Goal: Task Accomplishment & Management: Complete application form

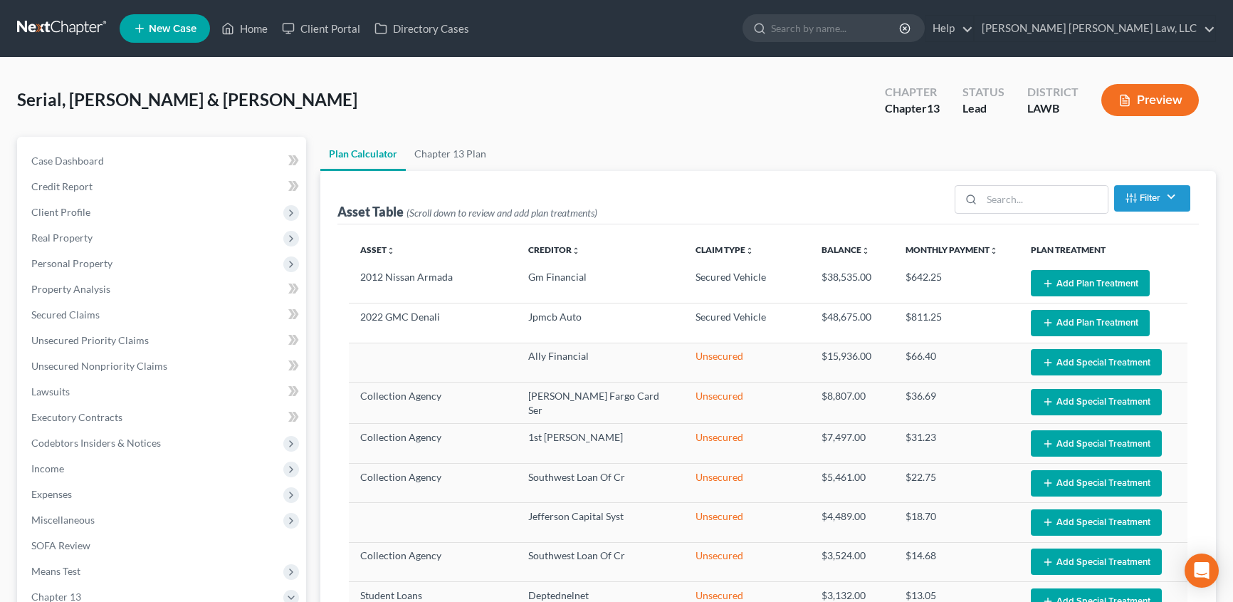
select select "59"
click at [256, 23] on link "Home" at bounding box center [244, 29] width 61 height 26
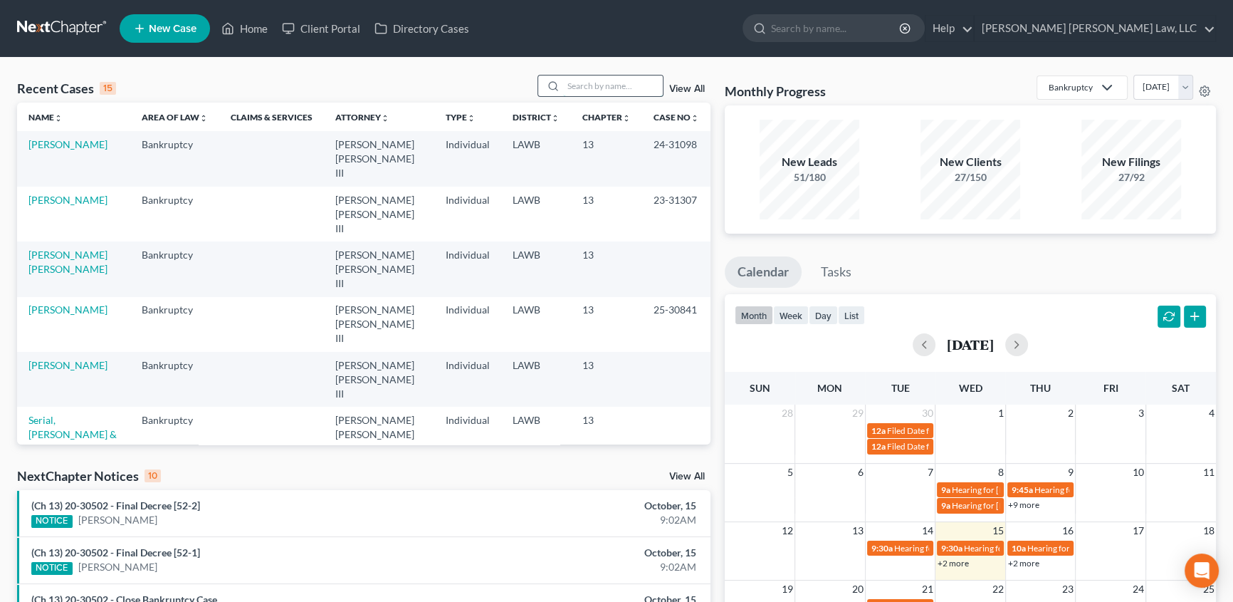
click at [577, 84] on input "search" at bounding box center [613, 85] width 100 height 21
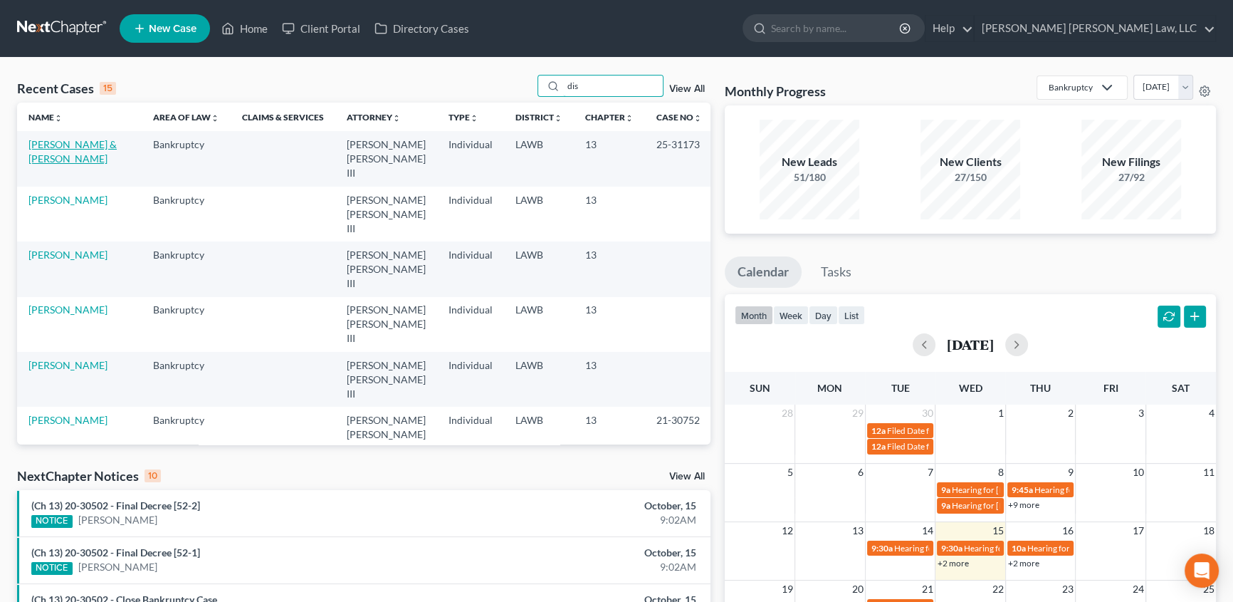
type input "dis"
click at [66, 146] on link "[PERSON_NAME] & [PERSON_NAME]" at bounding box center [72, 151] width 88 height 26
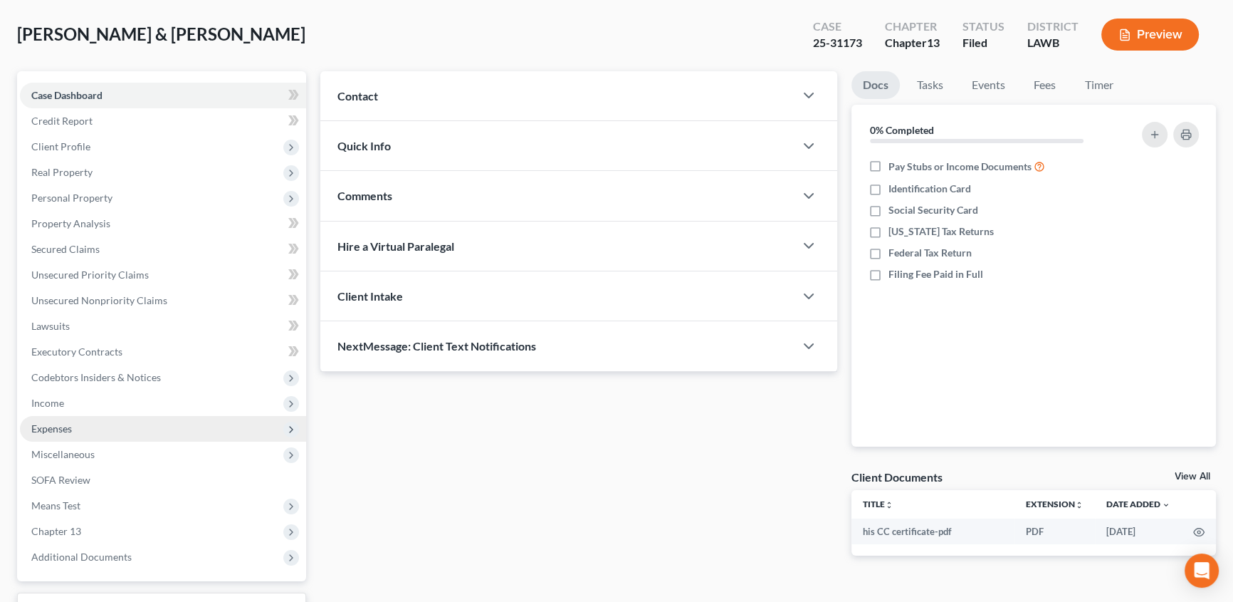
scroll to position [129, 0]
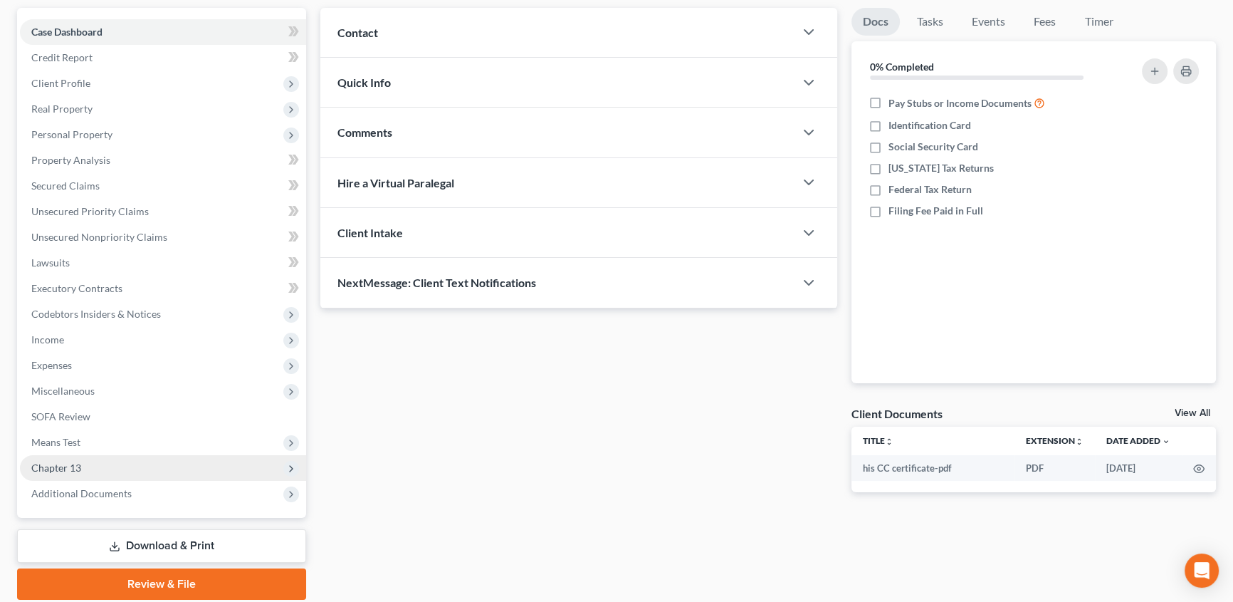
click at [66, 463] on span "Chapter 13" at bounding box center [56, 467] width 50 height 12
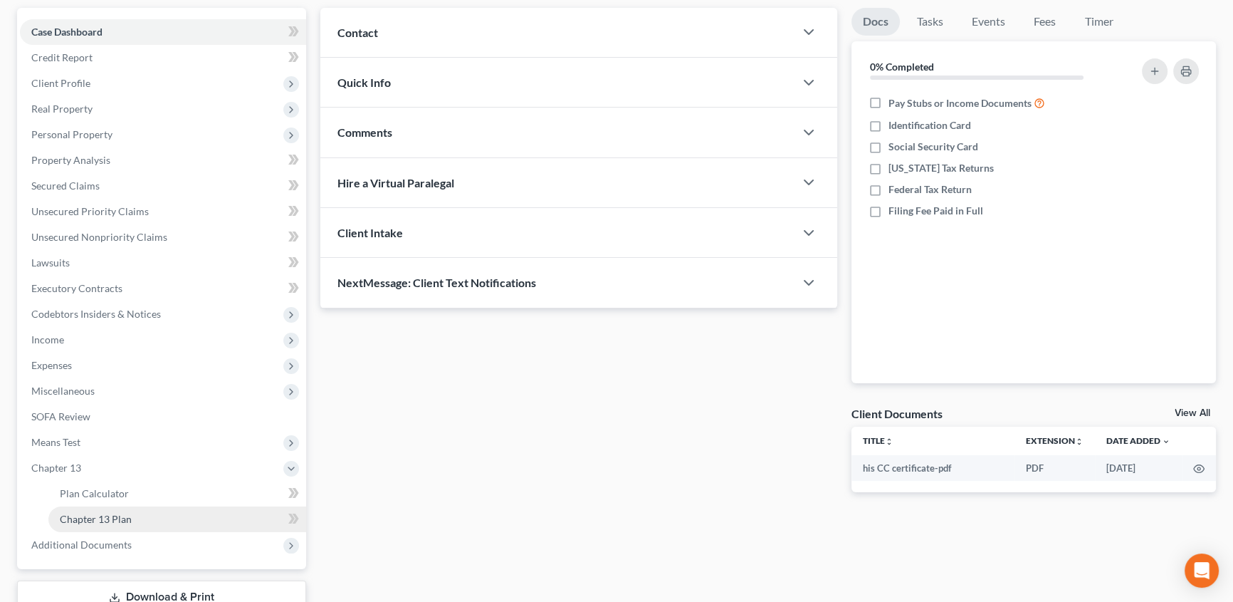
click at [83, 513] on span "Chapter 13 Plan" at bounding box center [96, 519] width 72 height 12
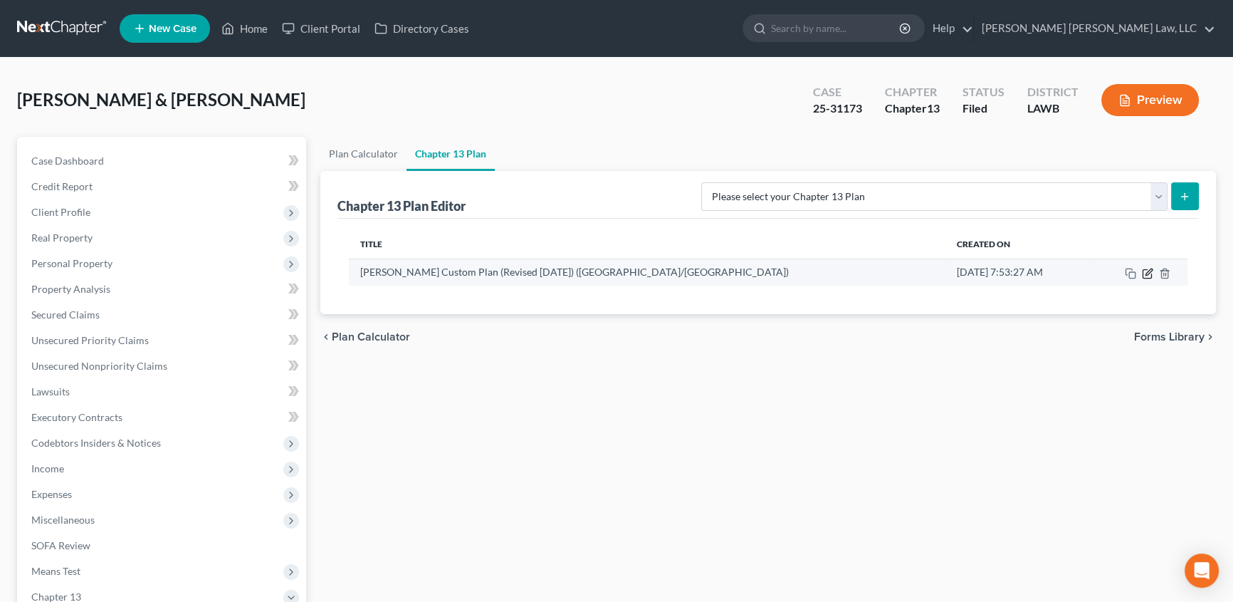
click at [1148, 275] on icon "button" at bounding box center [1147, 273] width 11 height 11
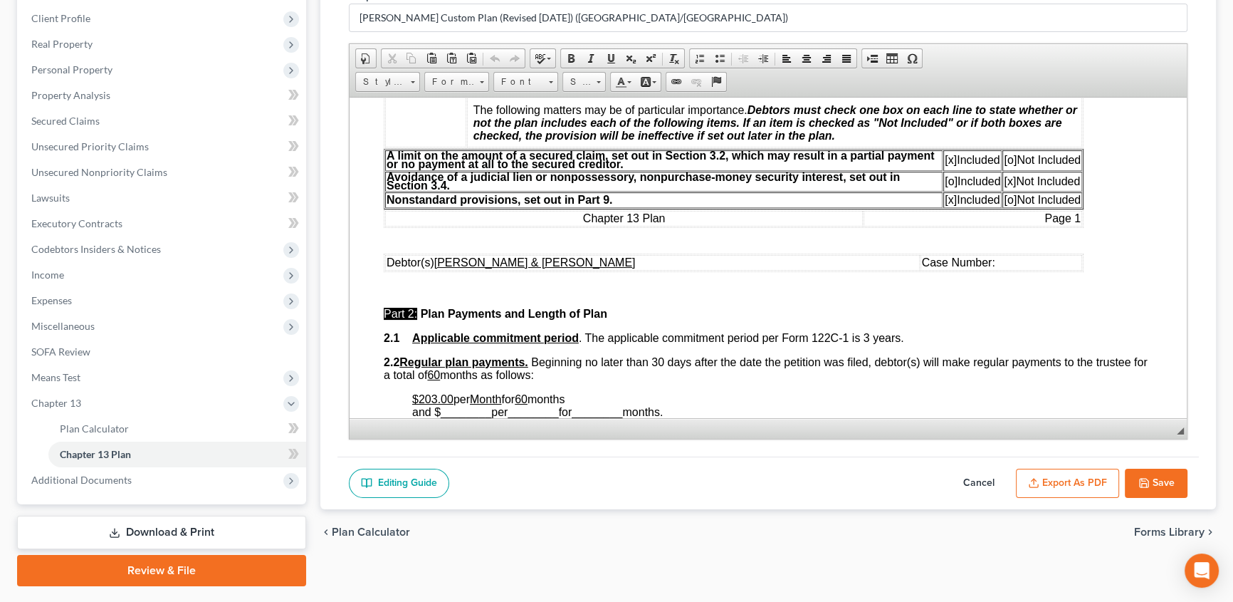
scroll to position [453, 0]
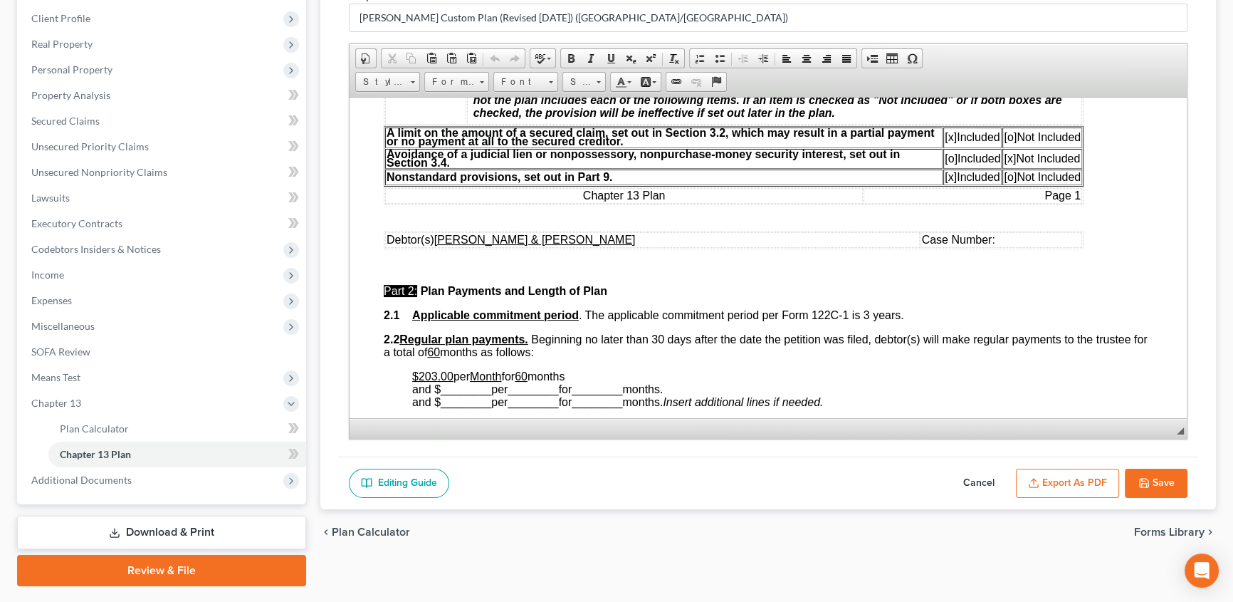
click at [1103, 477] on button "Export as PDF" at bounding box center [1067, 483] width 103 height 30
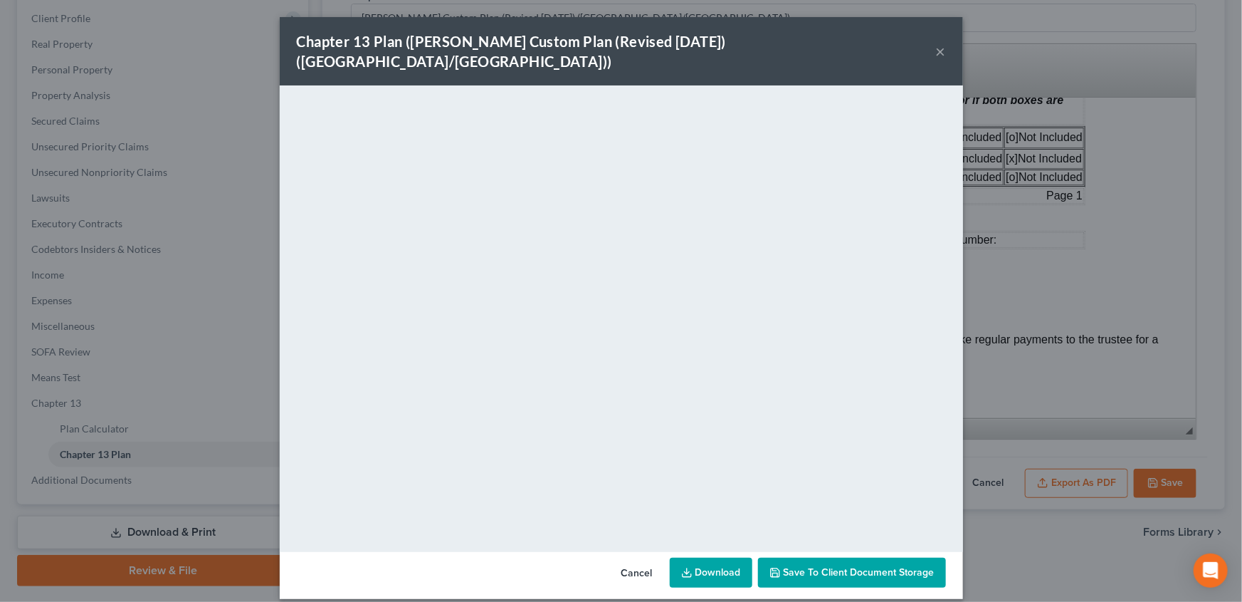
click at [1114, 567] on div "Chapter 13 Plan ([PERSON_NAME] Custom Plan (Revised [DATE]) ([GEOGRAPHIC_DATA]/…" at bounding box center [621, 301] width 1242 height 602
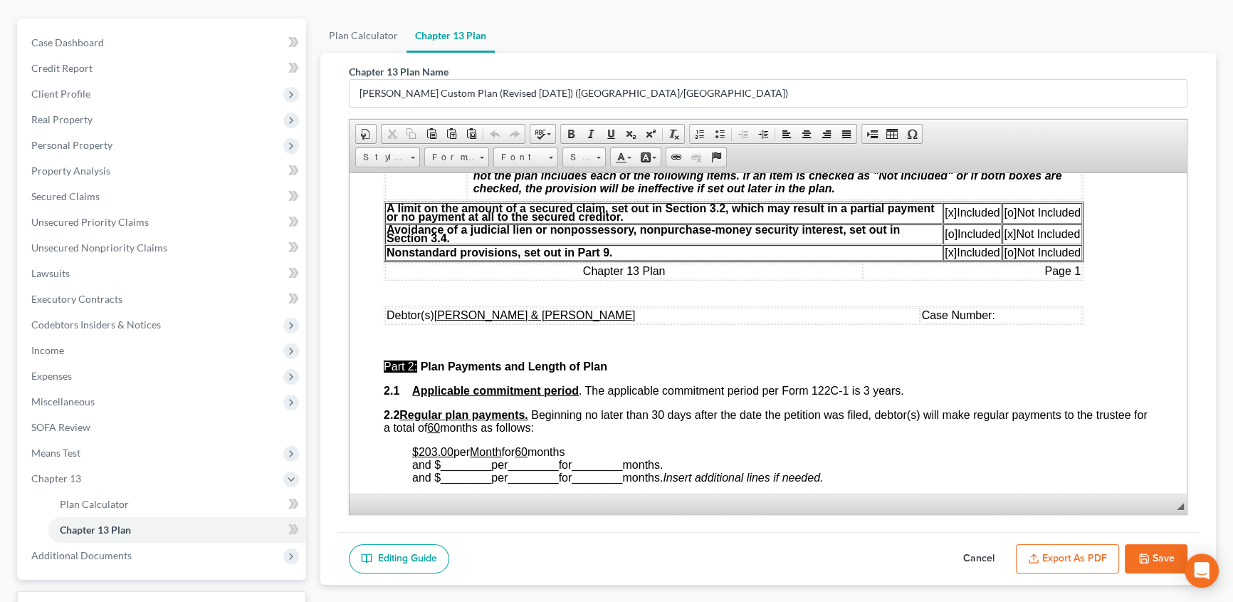
scroll to position [0, 0]
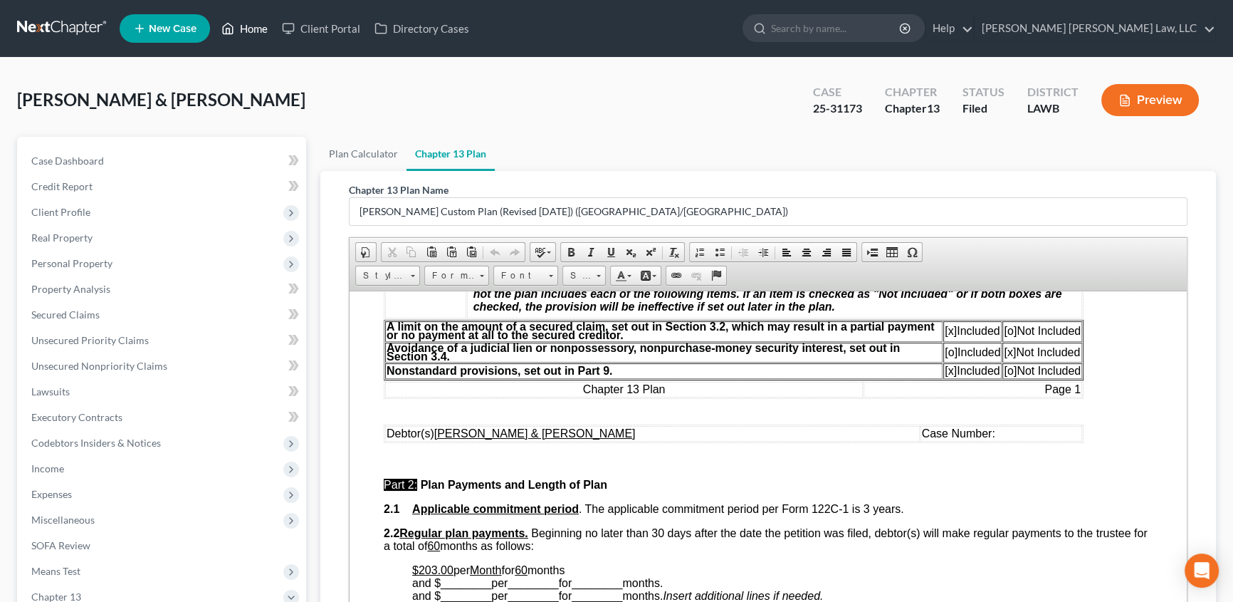
click at [252, 23] on link "Home" at bounding box center [244, 29] width 61 height 26
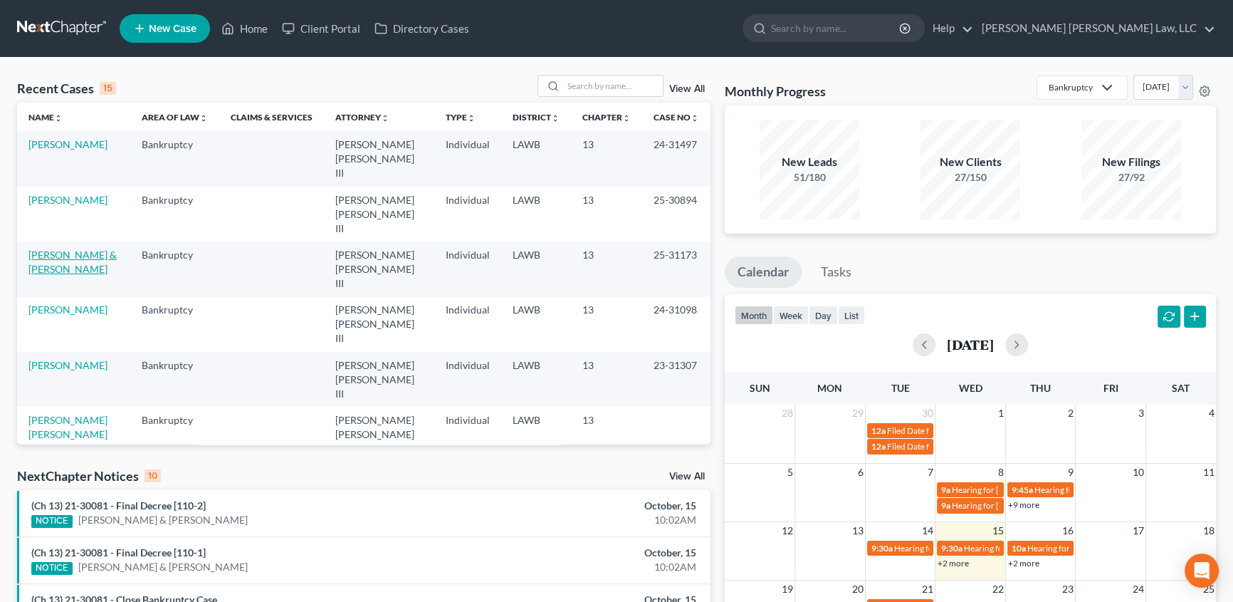
click at [89, 248] on link "[PERSON_NAME] & [PERSON_NAME]" at bounding box center [72, 261] width 88 height 26
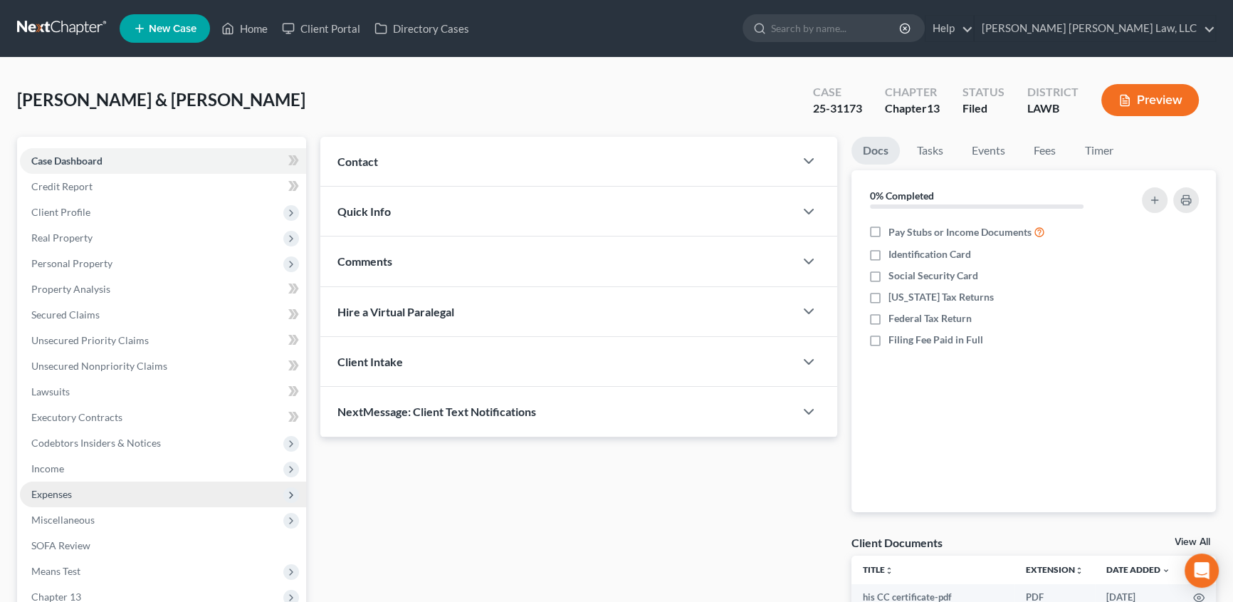
click at [68, 496] on span "Expenses" at bounding box center [51, 494] width 41 height 12
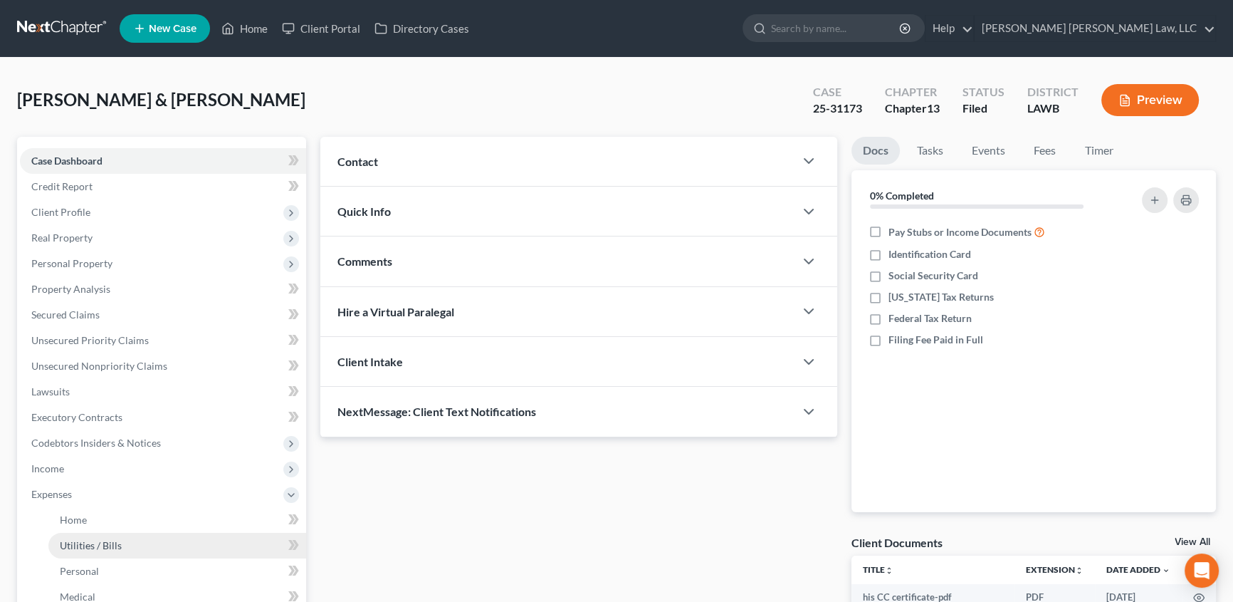
click at [103, 539] on span "Utilities / Bills" at bounding box center [91, 545] width 62 height 12
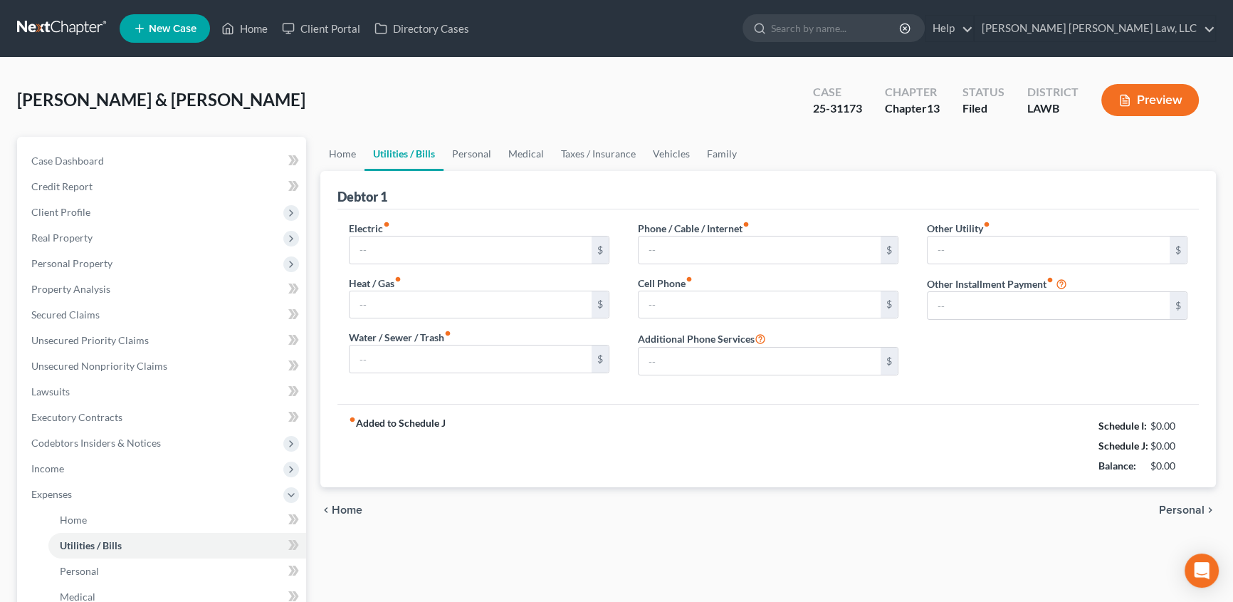
type input "300.72"
type input "65.00"
type input "175.00"
type input "168.00"
type input "290.00"
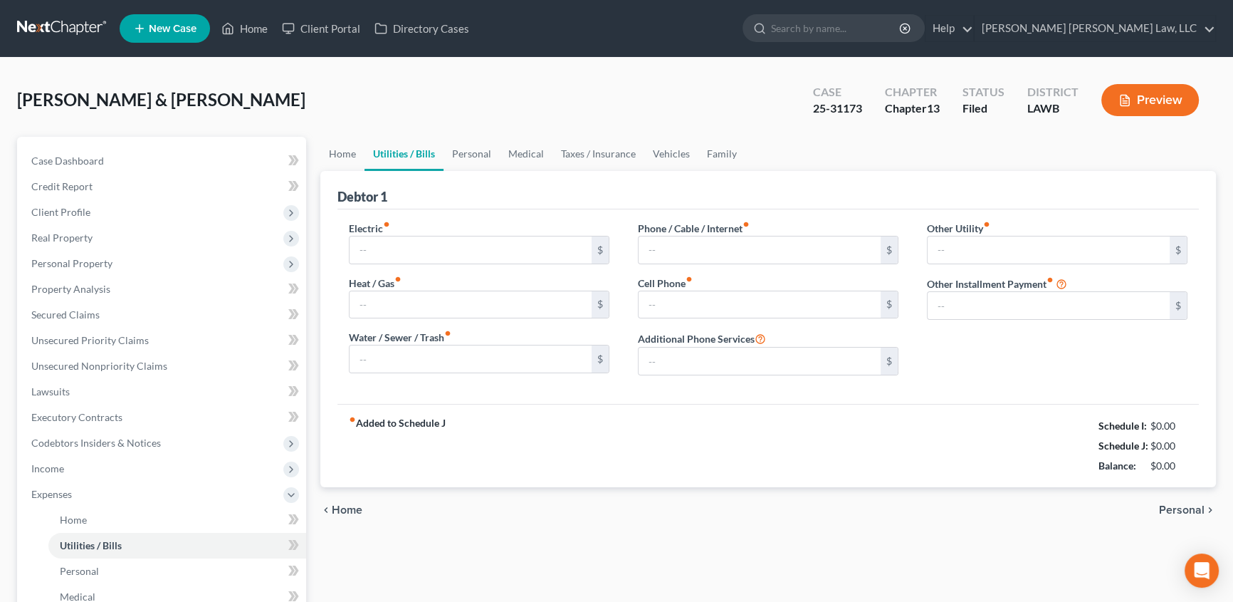
type input "0.00"
click at [253, 26] on link "Home" at bounding box center [244, 29] width 61 height 26
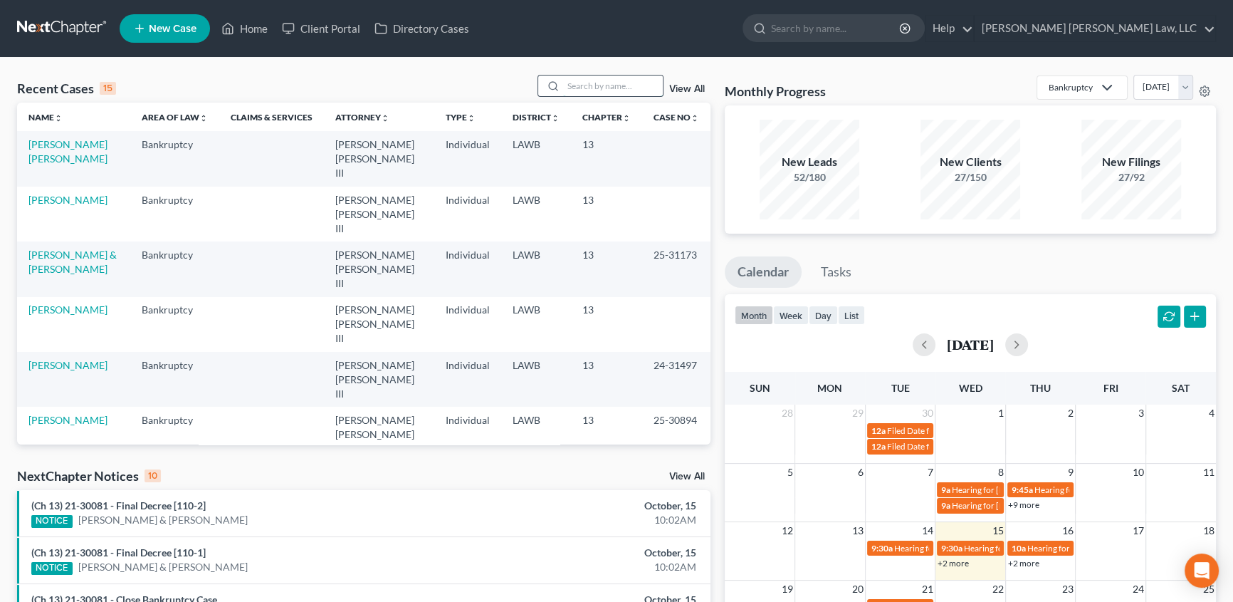
click at [585, 76] on input "search" at bounding box center [613, 85] width 100 height 21
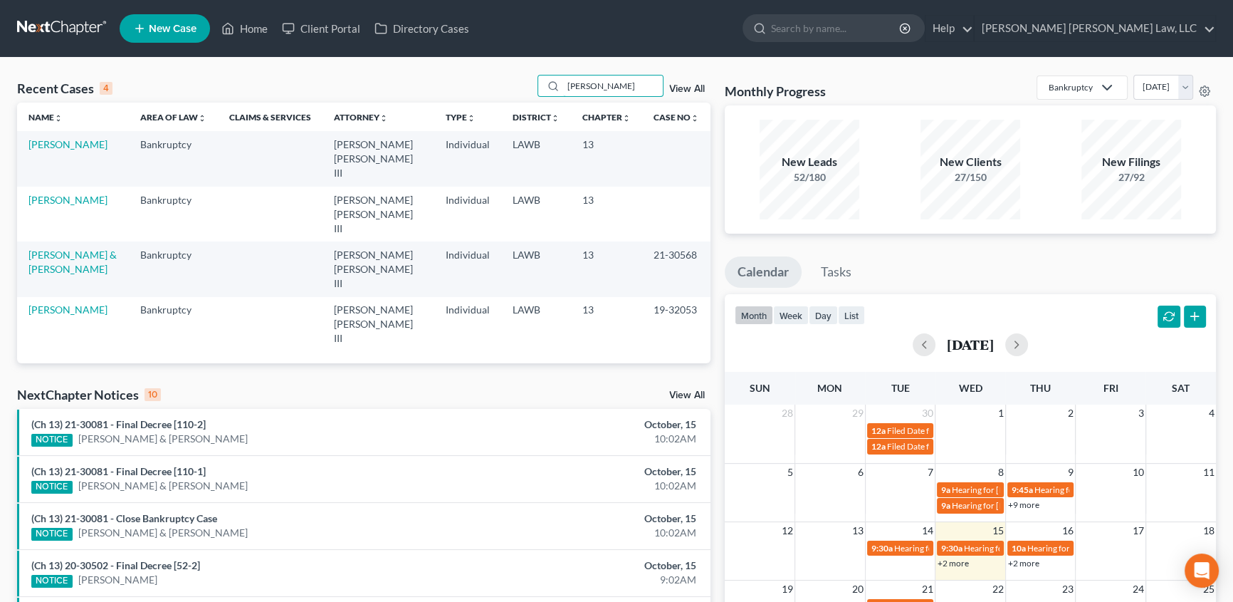
type input "[PERSON_NAME]"
click at [63, 144] on link "[PERSON_NAME]" at bounding box center [67, 144] width 79 height 12
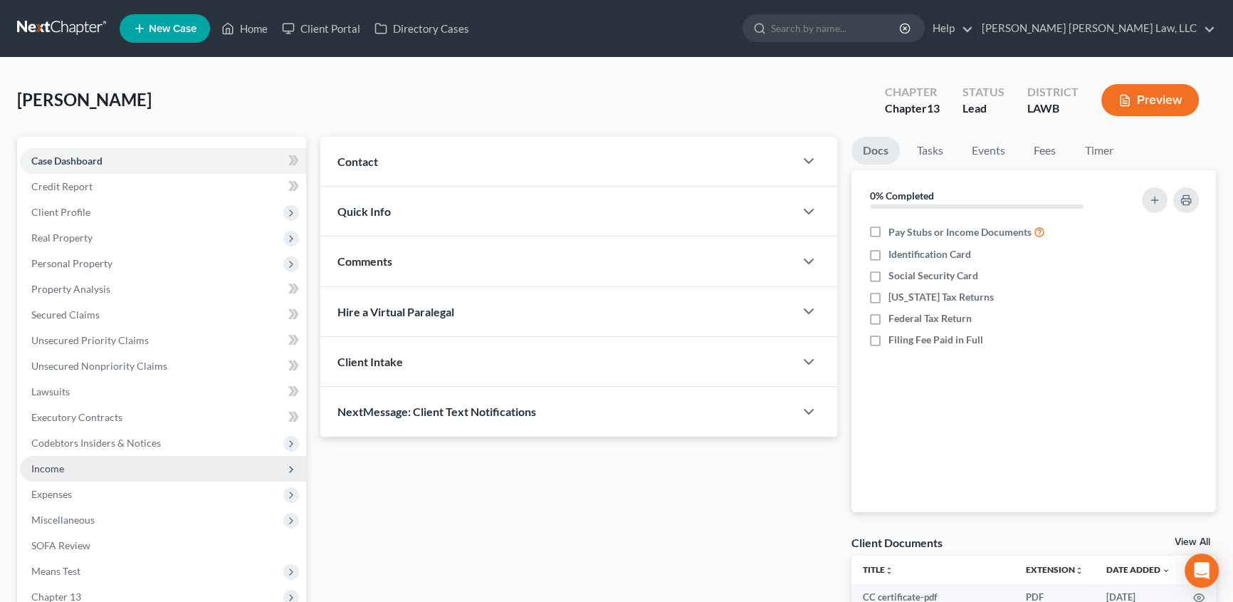
click at [56, 468] on span "Income" at bounding box center [47, 468] width 33 height 12
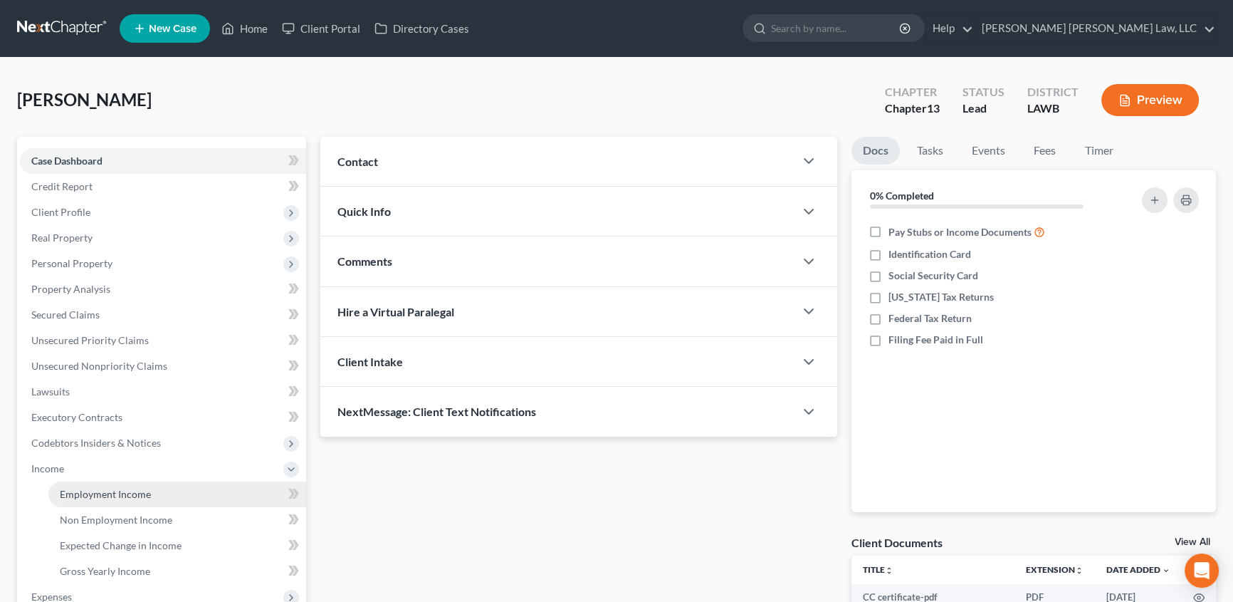
click at [120, 491] on span "Employment Income" at bounding box center [105, 494] width 91 height 12
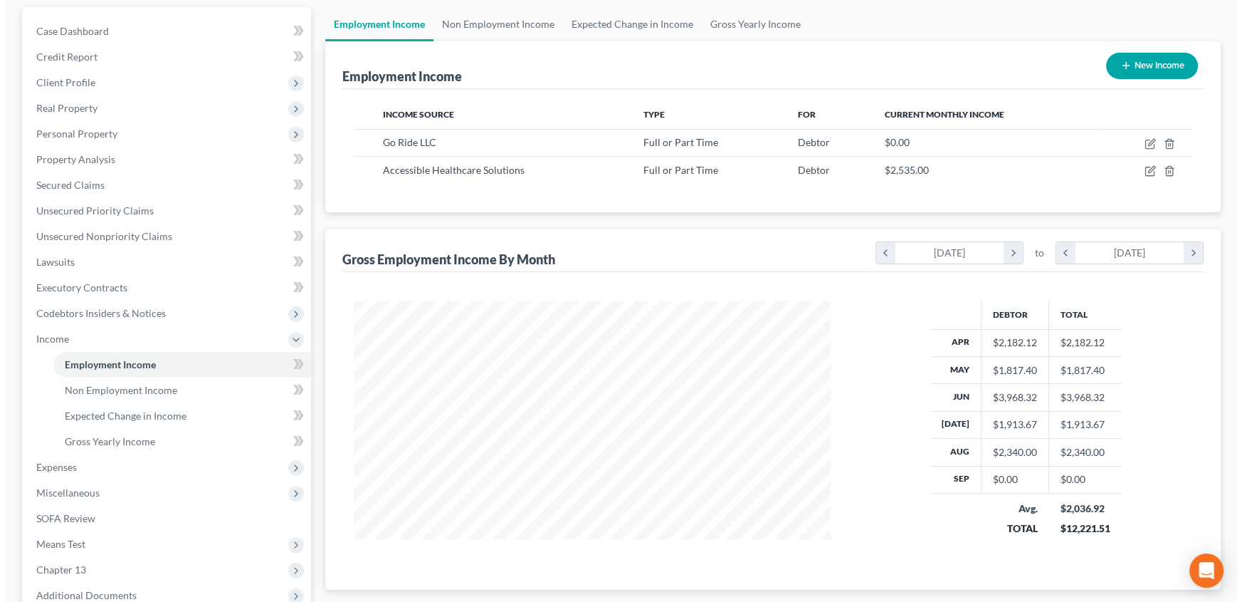
scroll to position [129, 0]
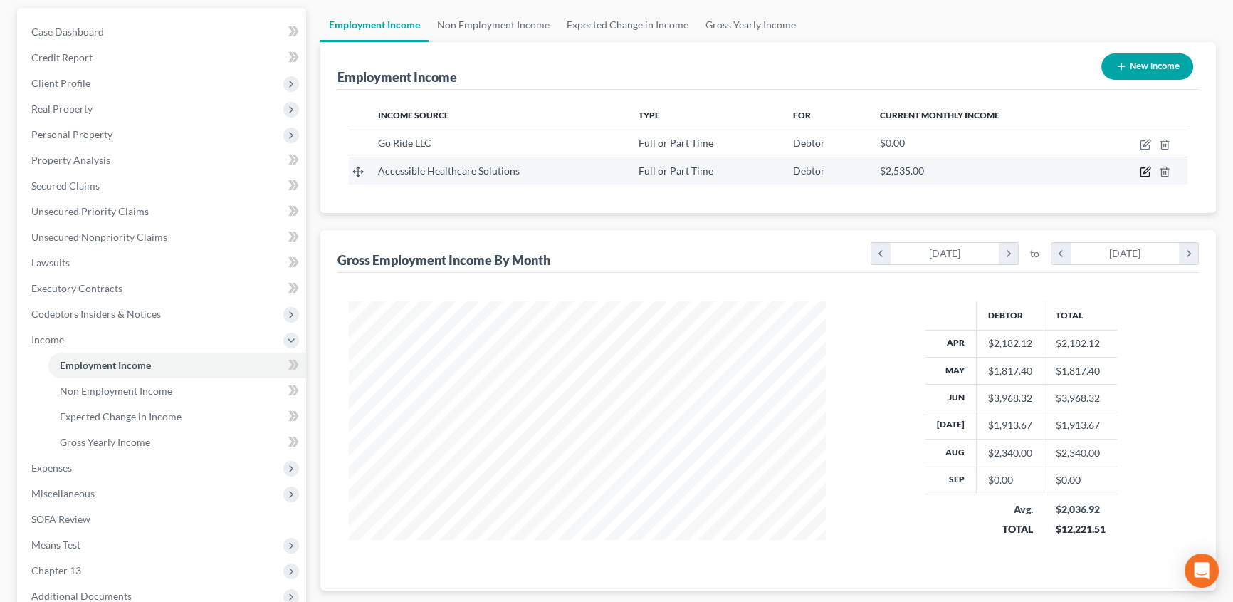
click at [1147, 172] on icon "button" at bounding box center [1145, 171] width 11 height 11
select select "0"
select select "19"
select select "3"
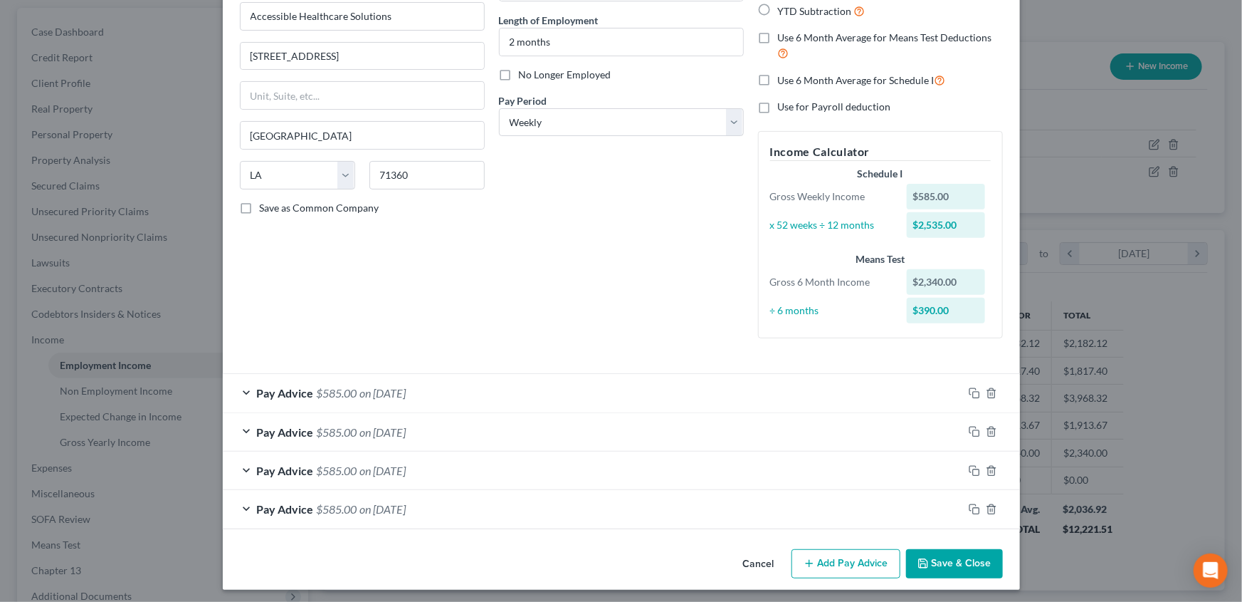
scroll to position [137, 0]
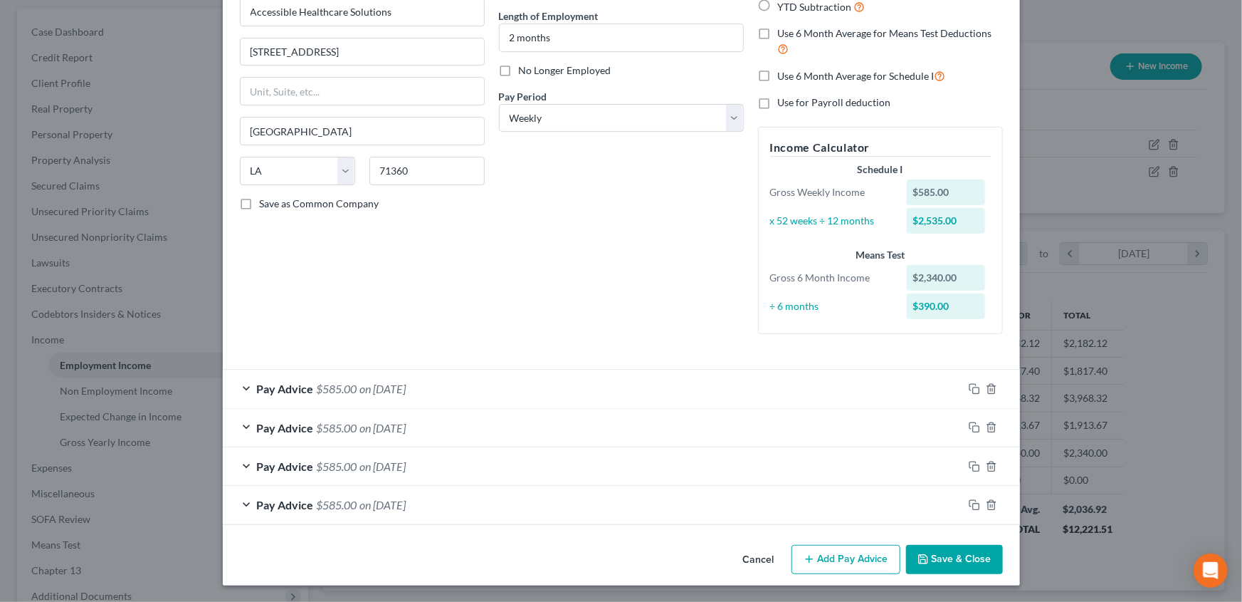
drag, startPoint x: 854, startPoint y: 558, endPoint x: 312, endPoint y: 389, distance: 567.7
click at [854, 558] on button "Add Pay Advice" at bounding box center [846, 560] width 109 height 30
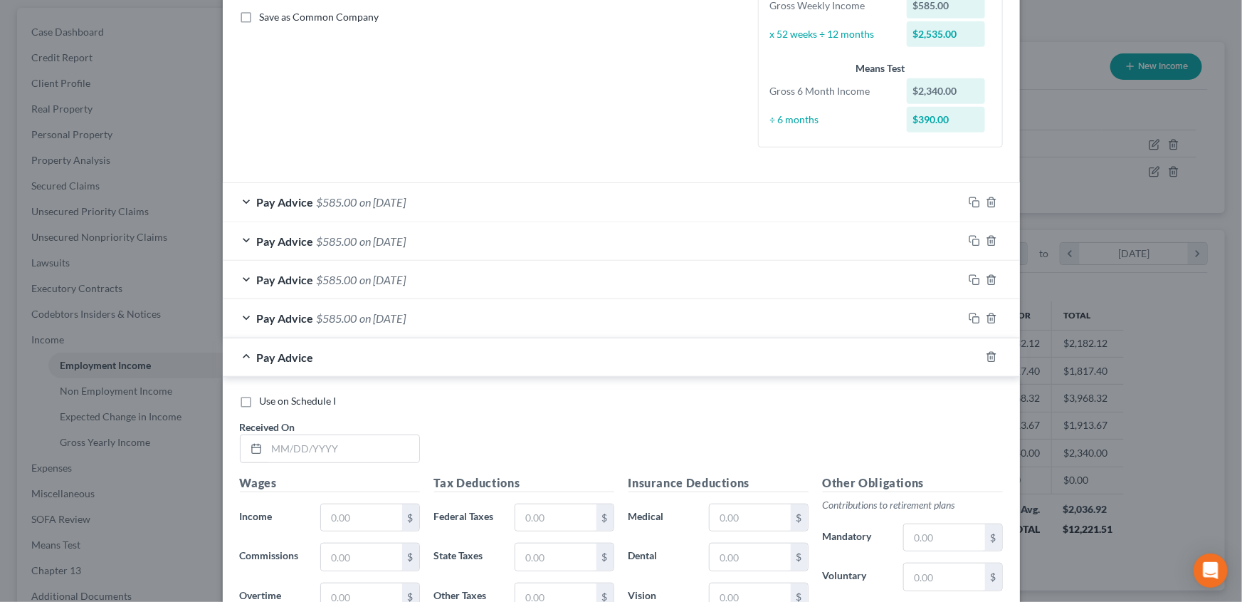
scroll to position [332, 0]
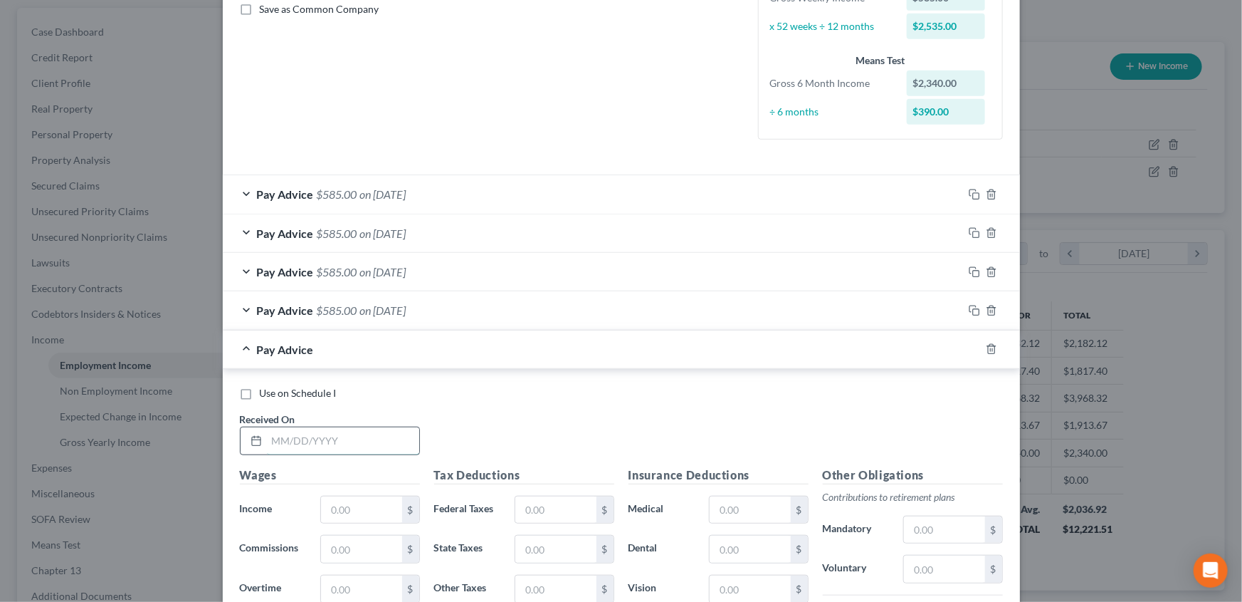
click at [268, 434] on input "text" at bounding box center [343, 440] width 152 height 27
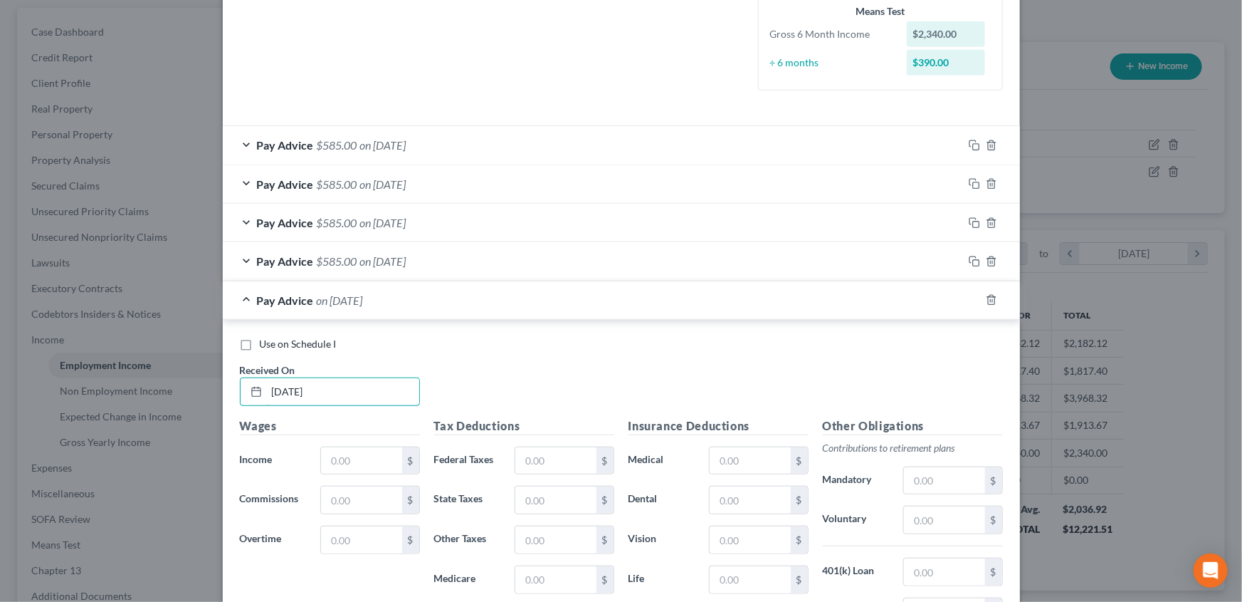
scroll to position [461, 0]
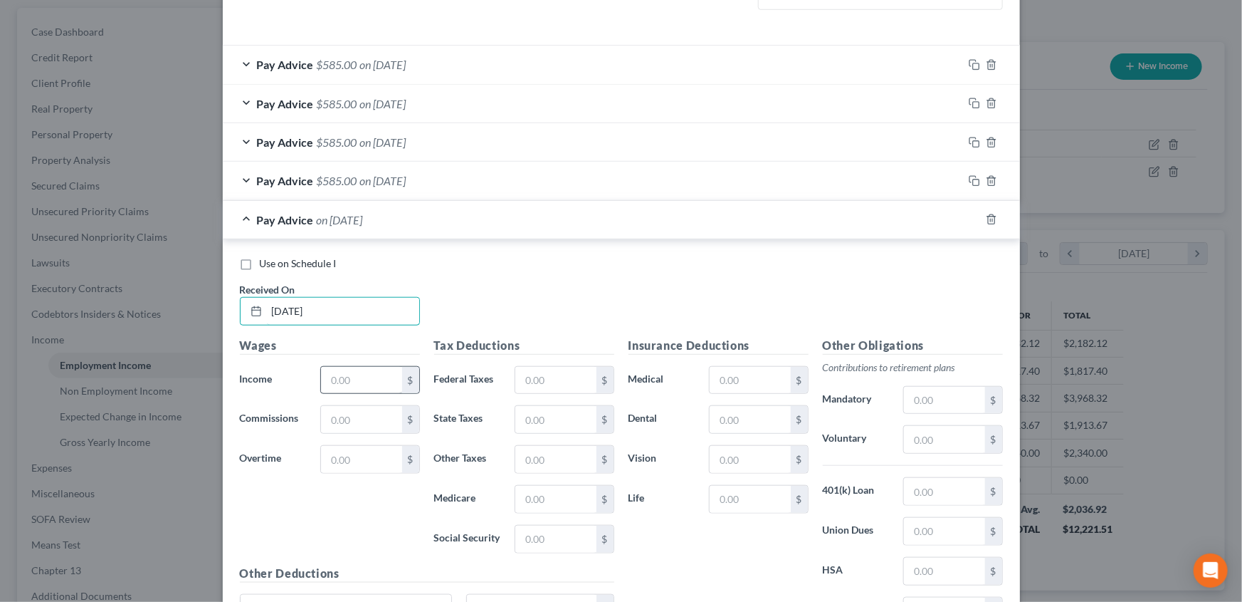
type input "[DATE]"
click at [357, 375] on input "text" at bounding box center [361, 380] width 80 height 27
click at [342, 375] on input "text" at bounding box center [361, 380] width 80 height 27
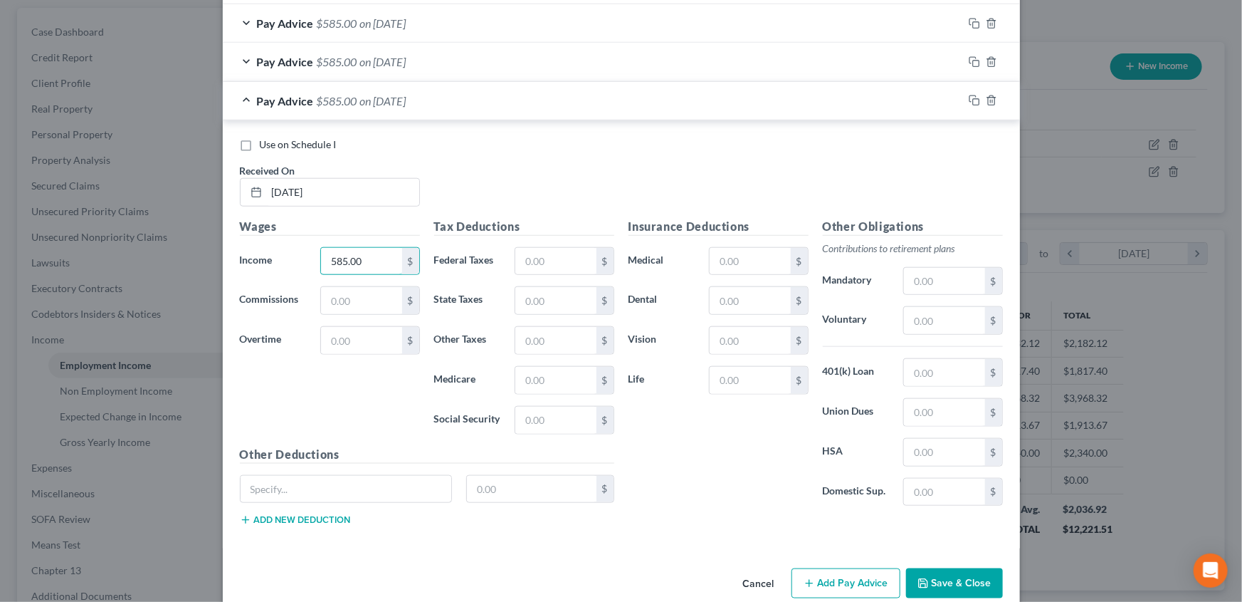
scroll to position [591, 0]
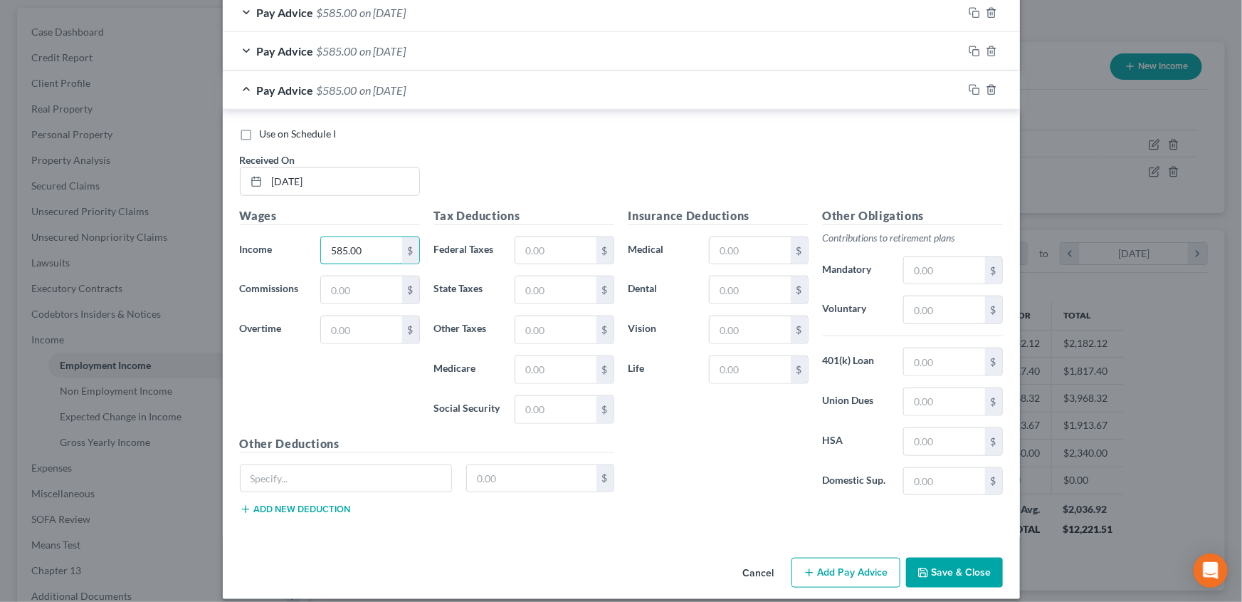
type input "585.00"
click at [854, 578] on button "Add Pay Advice" at bounding box center [846, 572] width 109 height 30
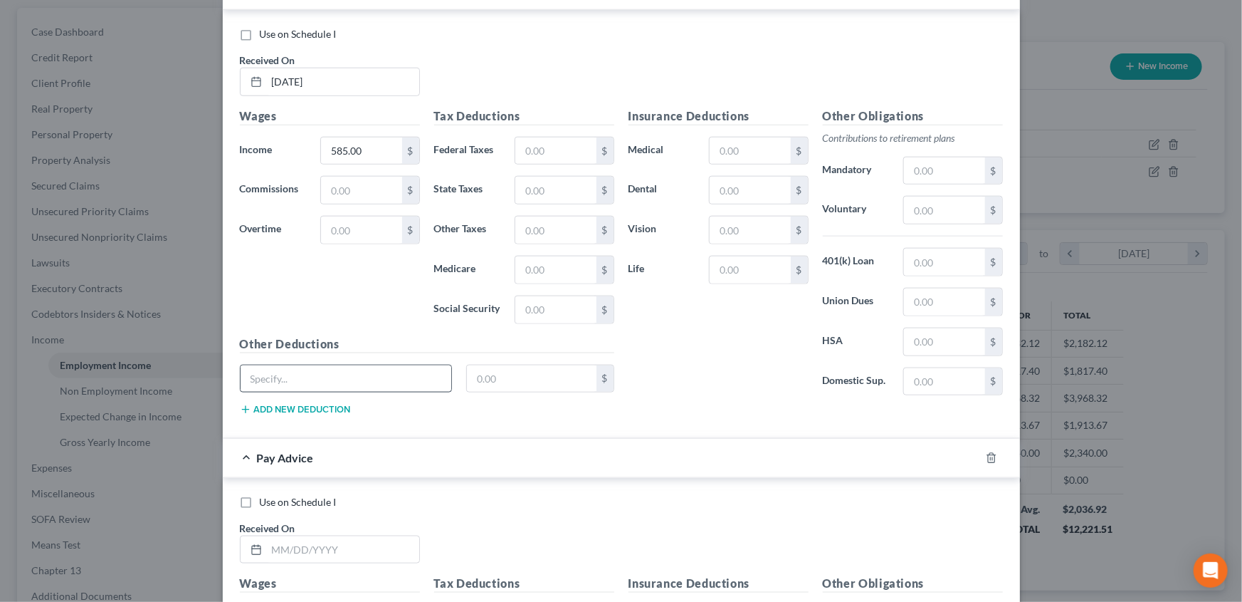
scroll to position [720, 0]
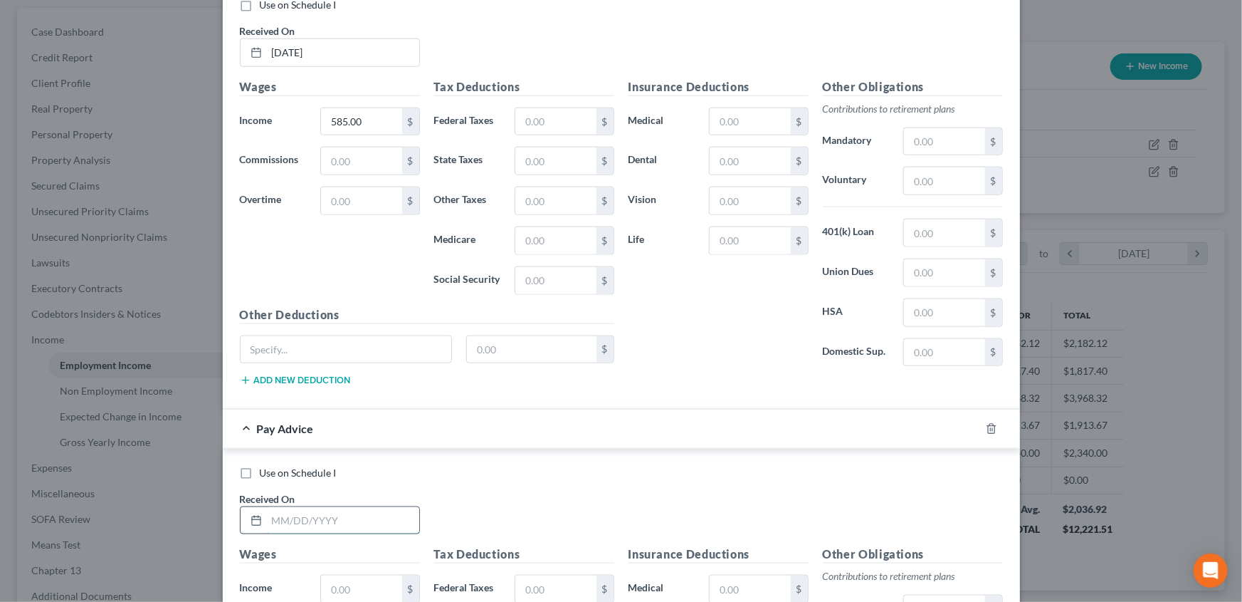
drag, startPoint x: 286, startPoint y: 521, endPoint x: 337, endPoint y: 517, distance: 51.4
click at [286, 521] on input "text" at bounding box center [343, 520] width 152 height 27
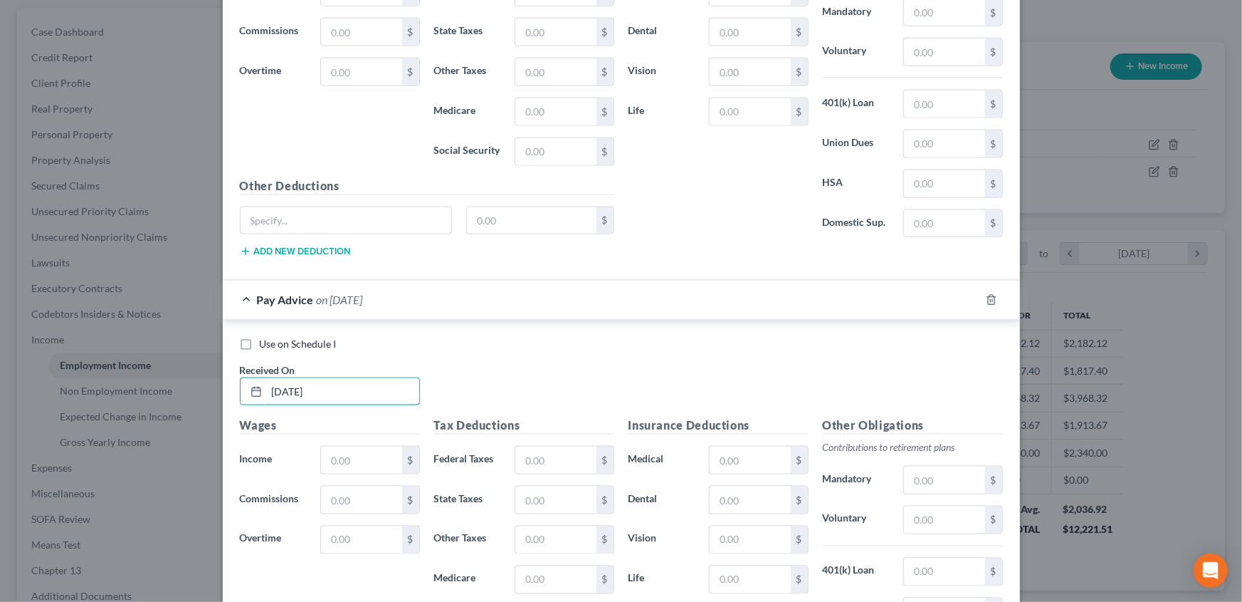
scroll to position [849, 0]
type input "[DATE]"
click at [348, 461] on input "text" at bounding box center [361, 459] width 80 height 27
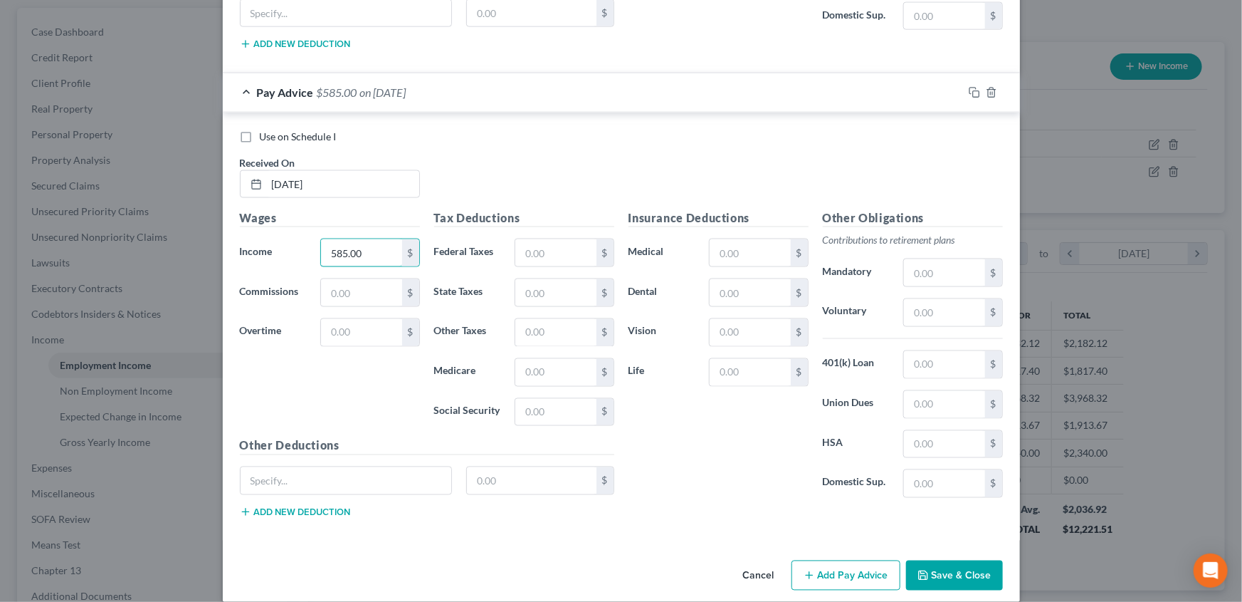
scroll to position [1069, 0]
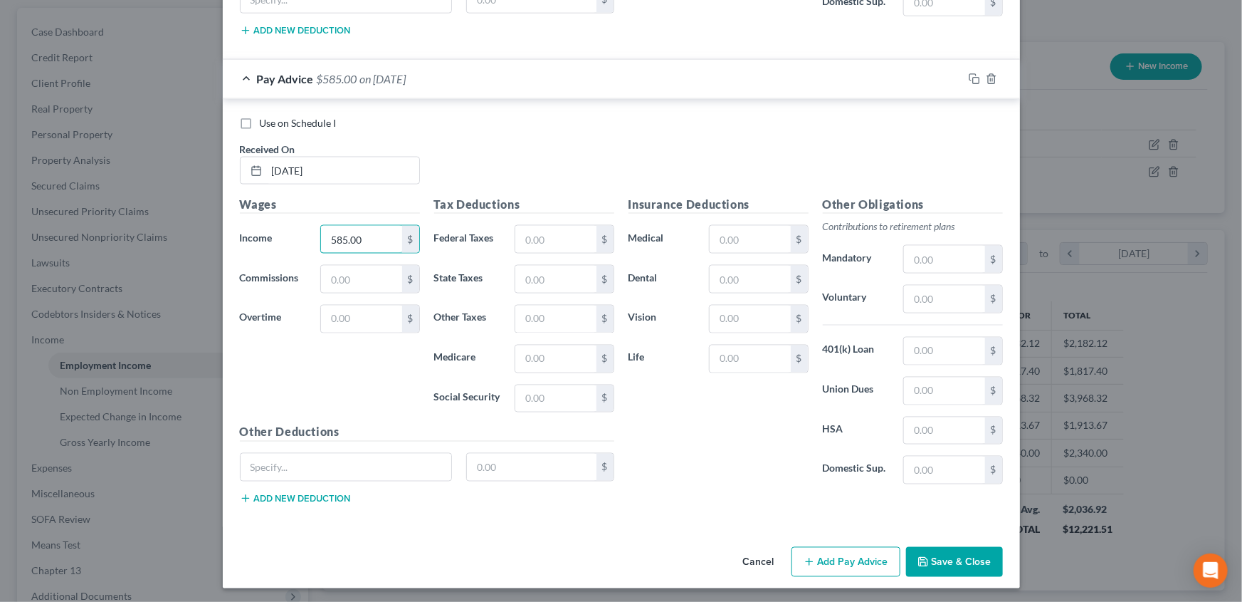
type input "585.00"
click at [822, 551] on button "Add Pay Advice" at bounding box center [846, 562] width 109 height 30
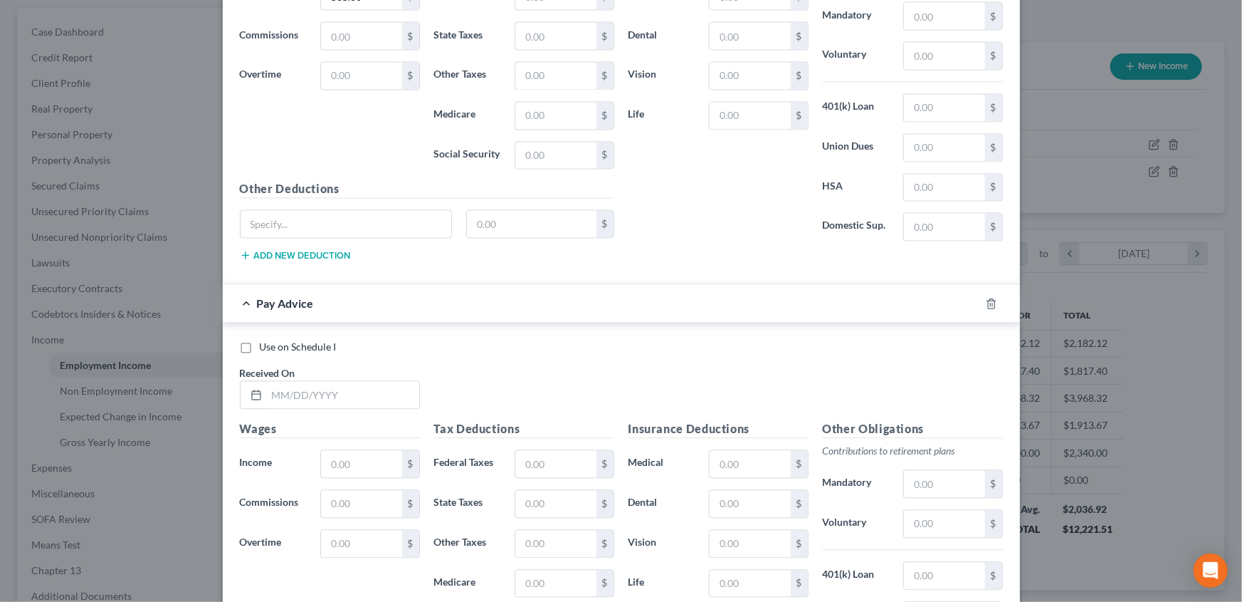
scroll to position [1329, 0]
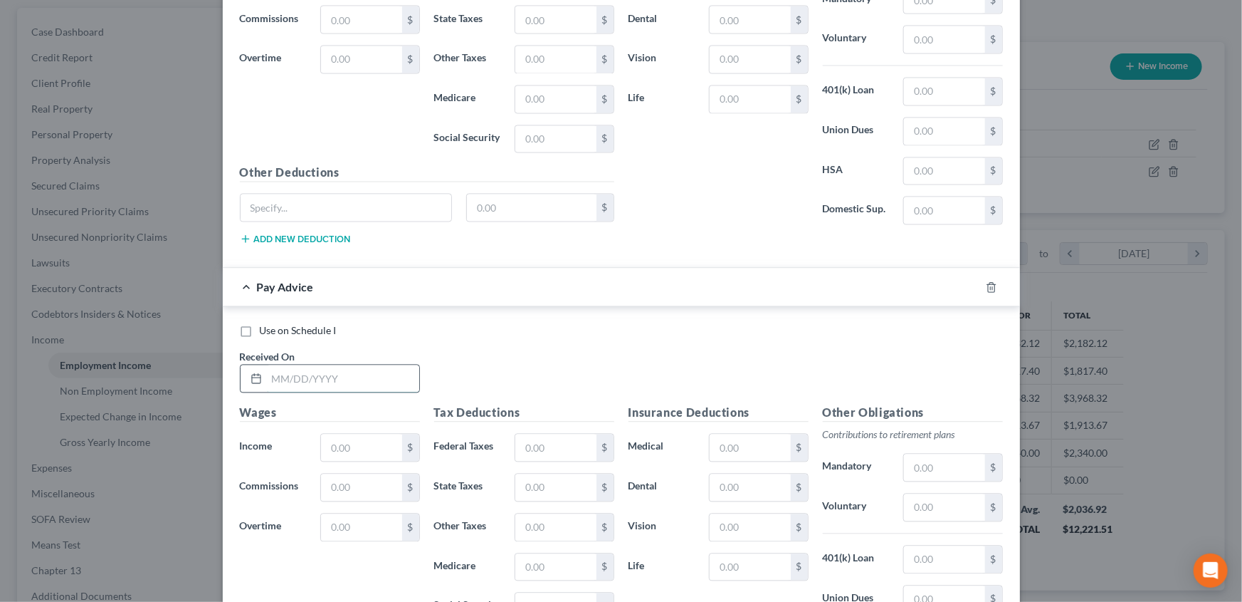
click at [267, 367] on input "text" at bounding box center [343, 378] width 152 height 27
type input "[DATE]"
click at [337, 444] on input "text" at bounding box center [361, 447] width 80 height 27
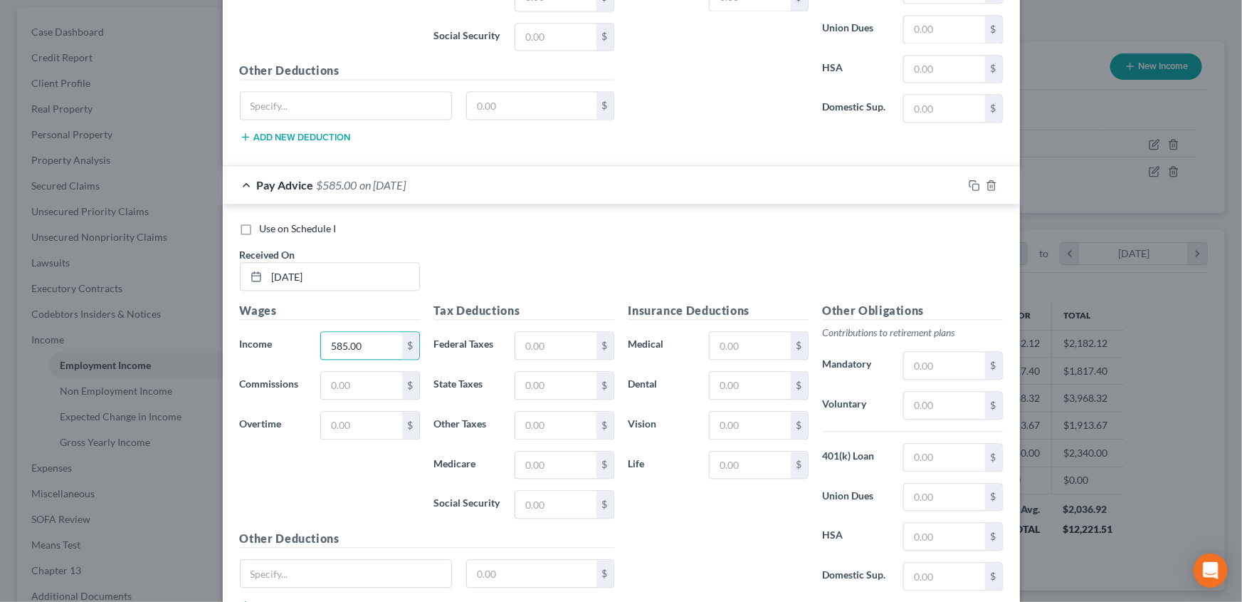
scroll to position [1536, 0]
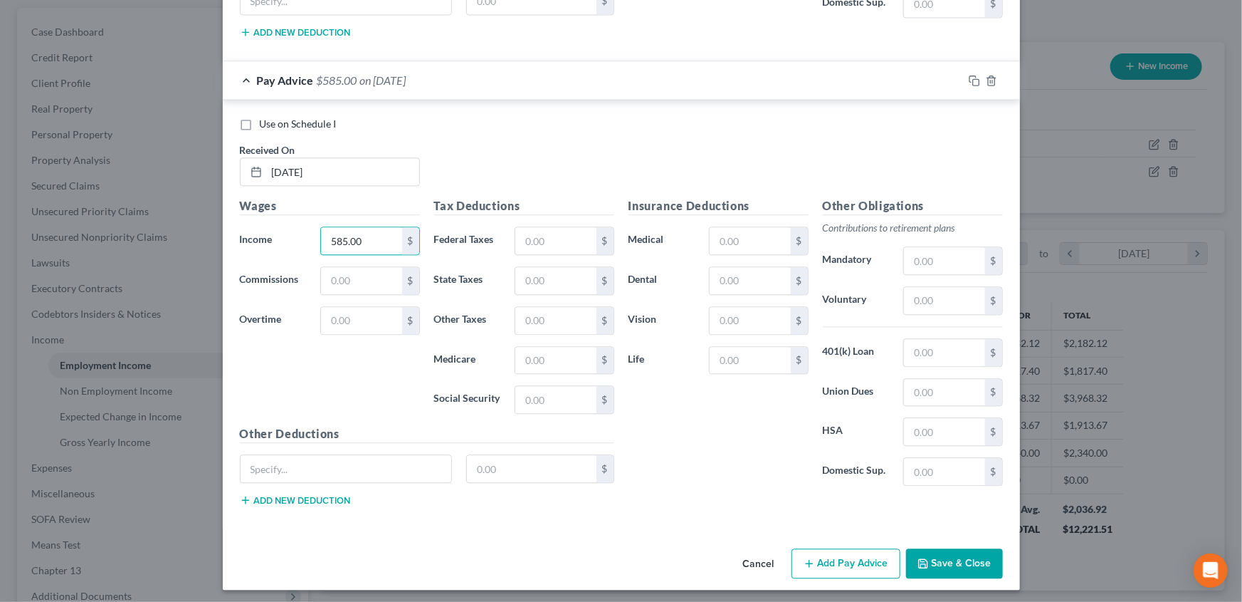
type input "585.00"
click at [836, 557] on button "Add Pay Advice" at bounding box center [846, 563] width 109 height 30
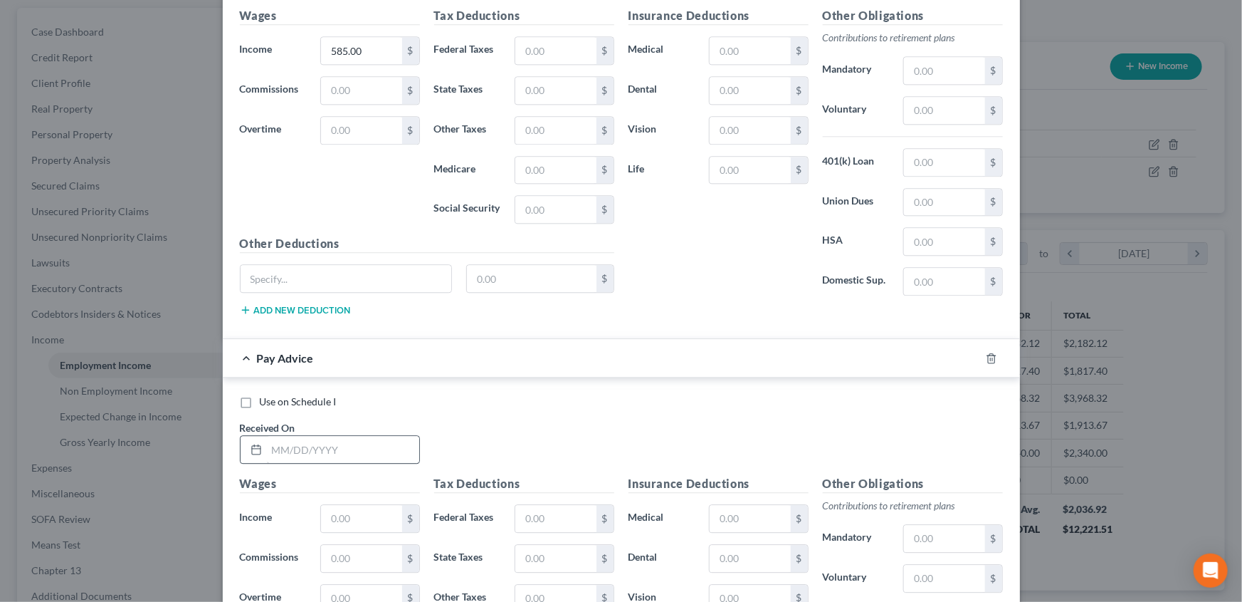
scroll to position [1730, 0]
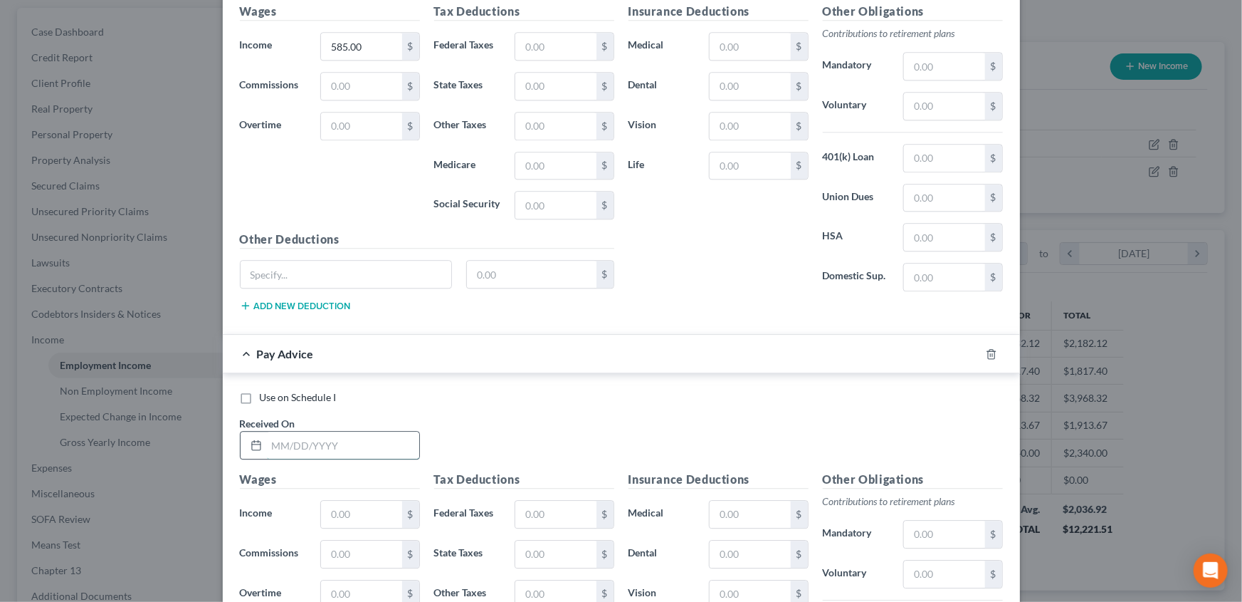
click at [271, 436] on input "text" at bounding box center [343, 444] width 152 height 27
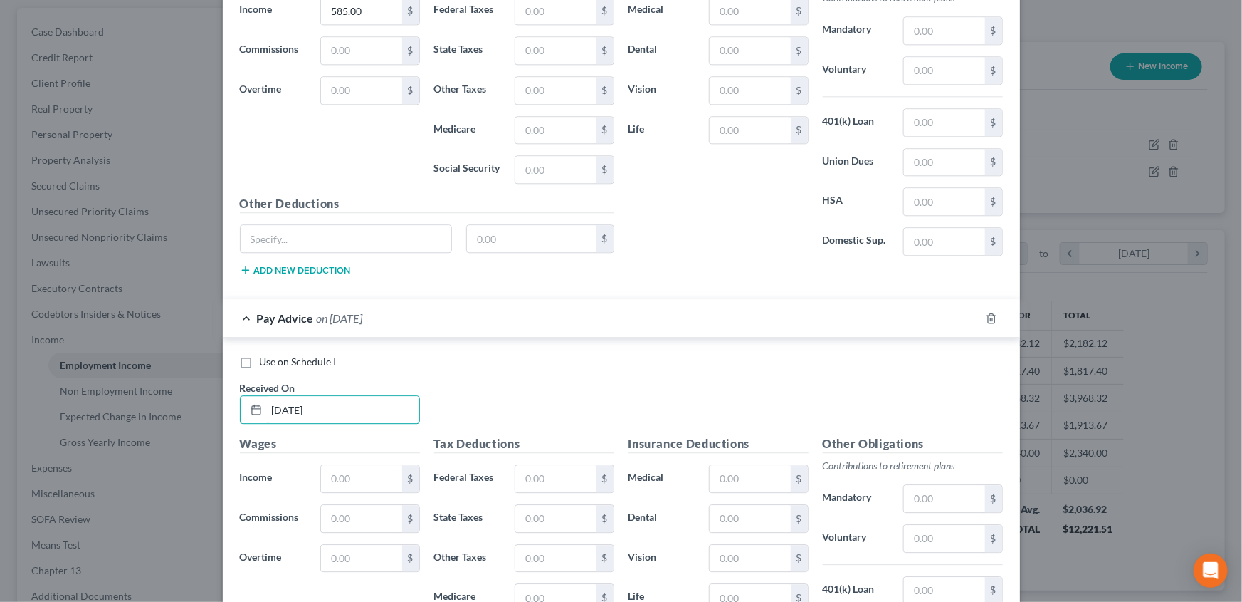
scroll to position [1859, 0]
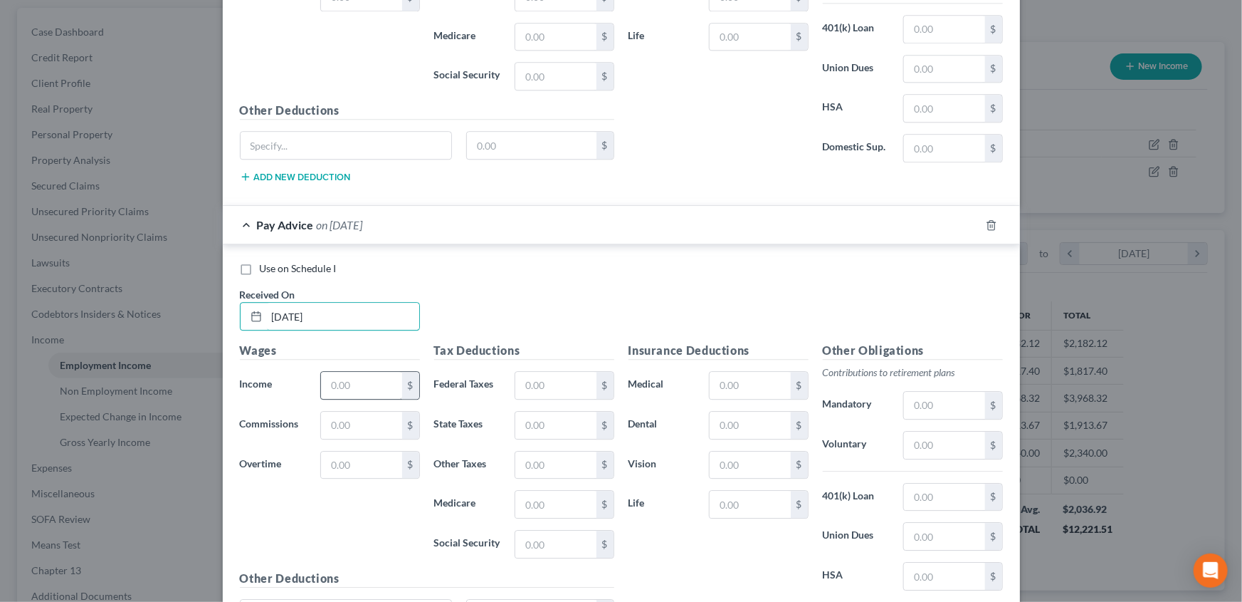
type input "[DATE]"
click at [355, 380] on input "text" at bounding box center [361, 385] width 80 height 27
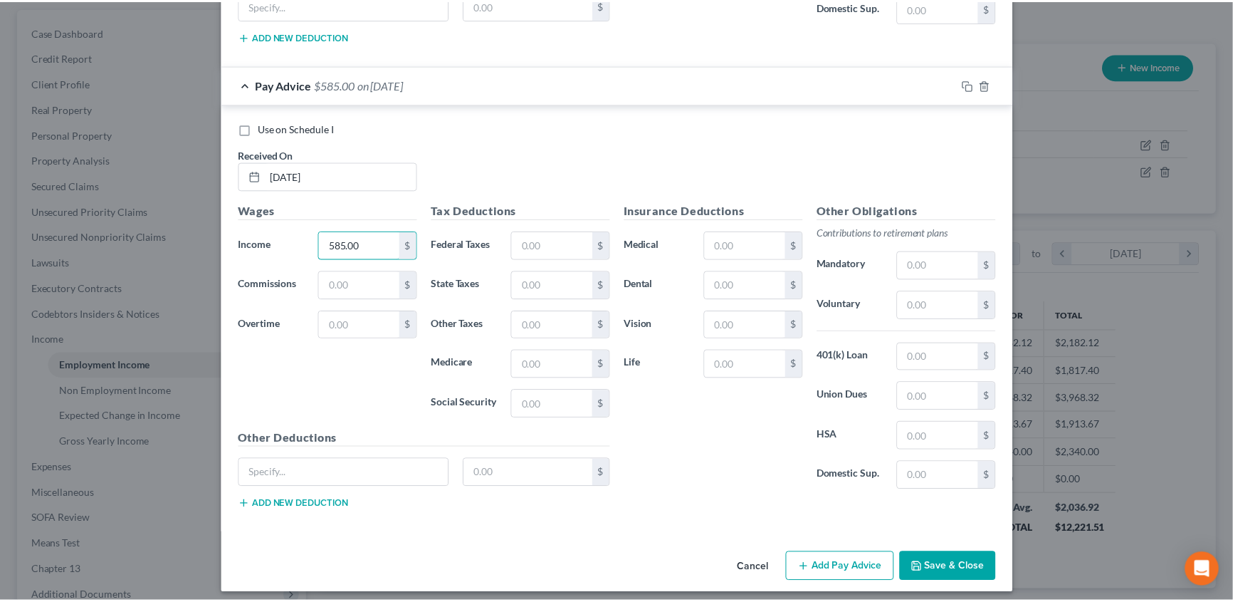
scroll to position [2002, 0]
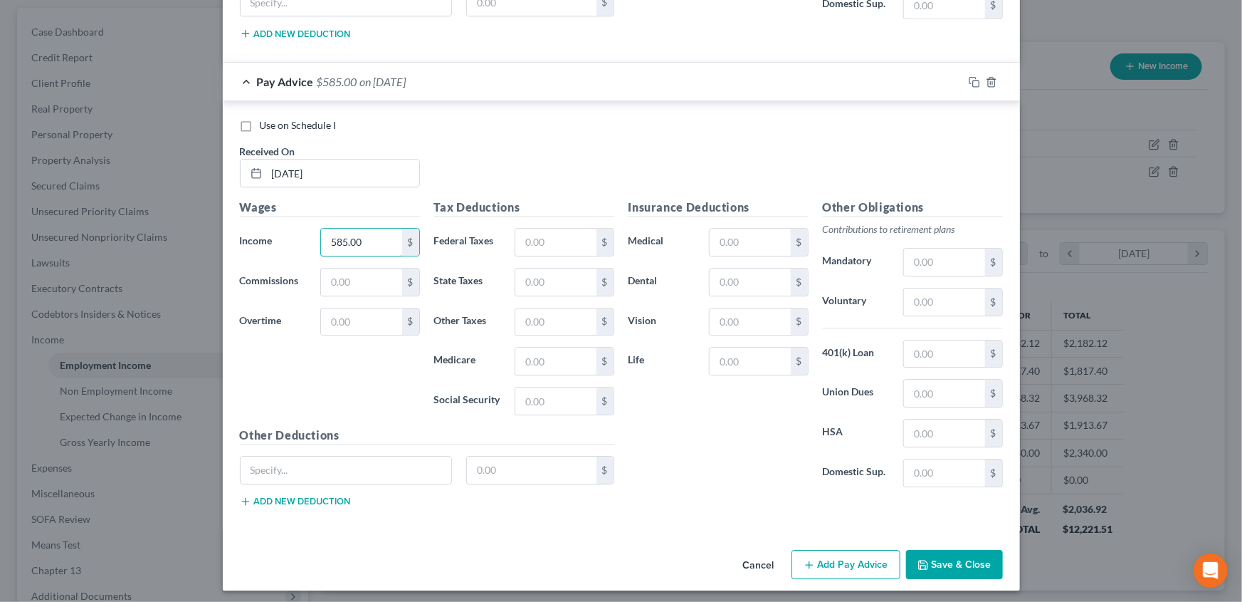
type input "585.00"
drag, startPoint x: 957, startPoint y: 558, endPoint x: 606, endPoint y: 480, distance: 359.6
click at [957, 555] on button "Save & Close" at bounding box center [954, 565] width 97 height 30
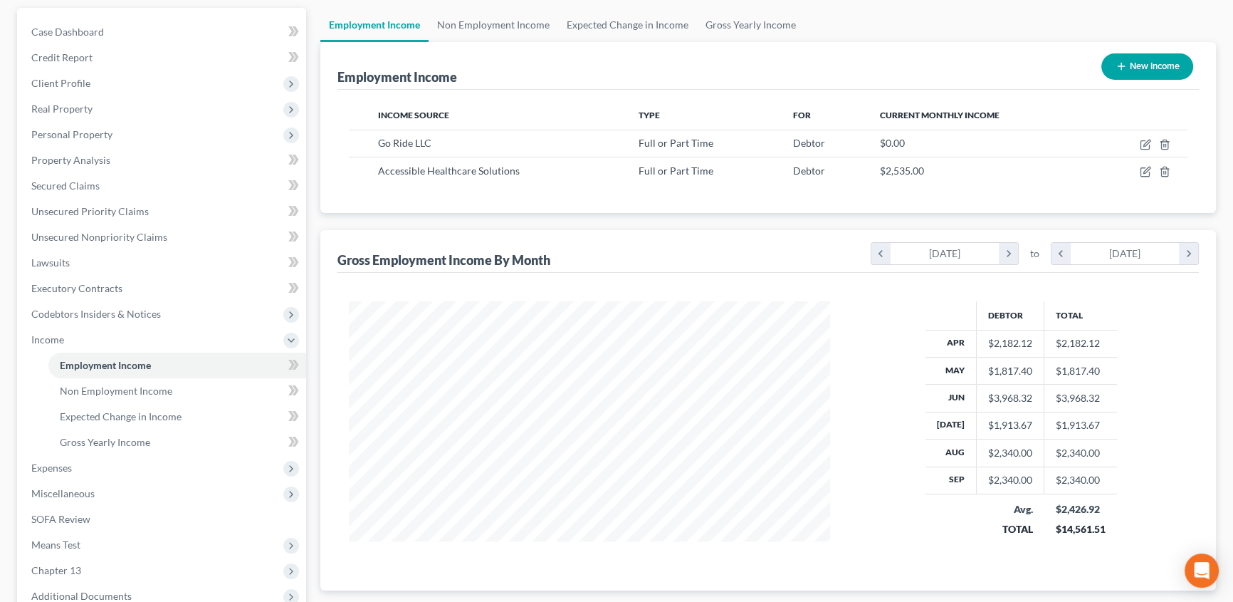
scroll to position [711741, 711491]
click at [46, 471] on span "Expenses" at bounding box center [163, 468] width 286 height 26
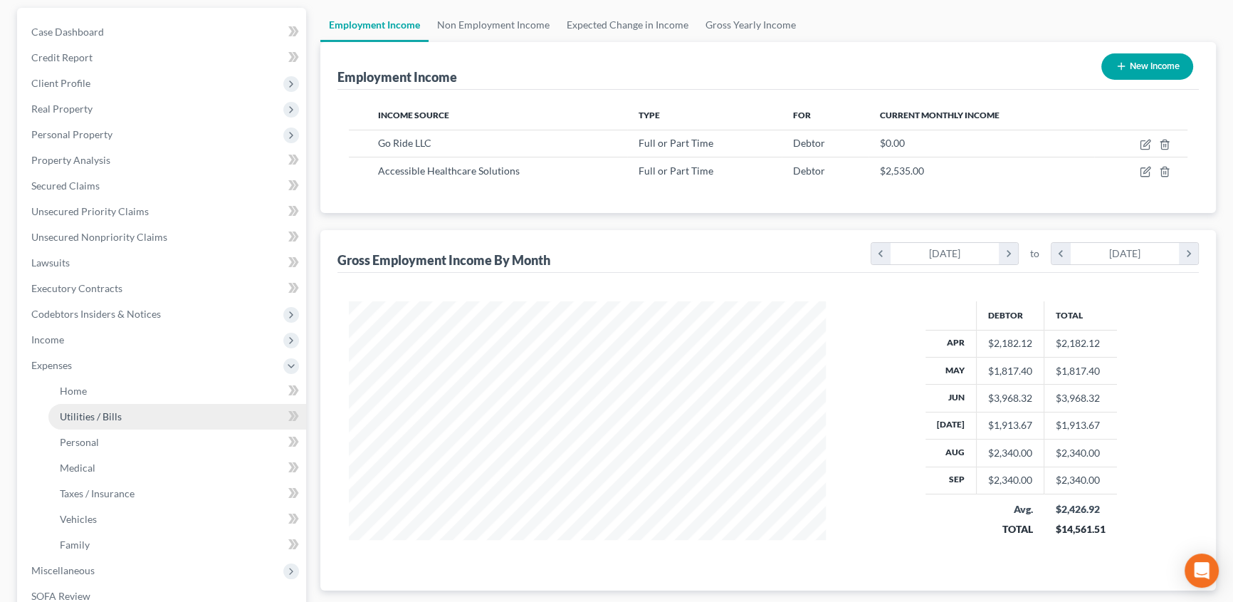
click at [108, 418] on span "Utilities / Bills" at bounding box center [91, 416] width 62 height 12
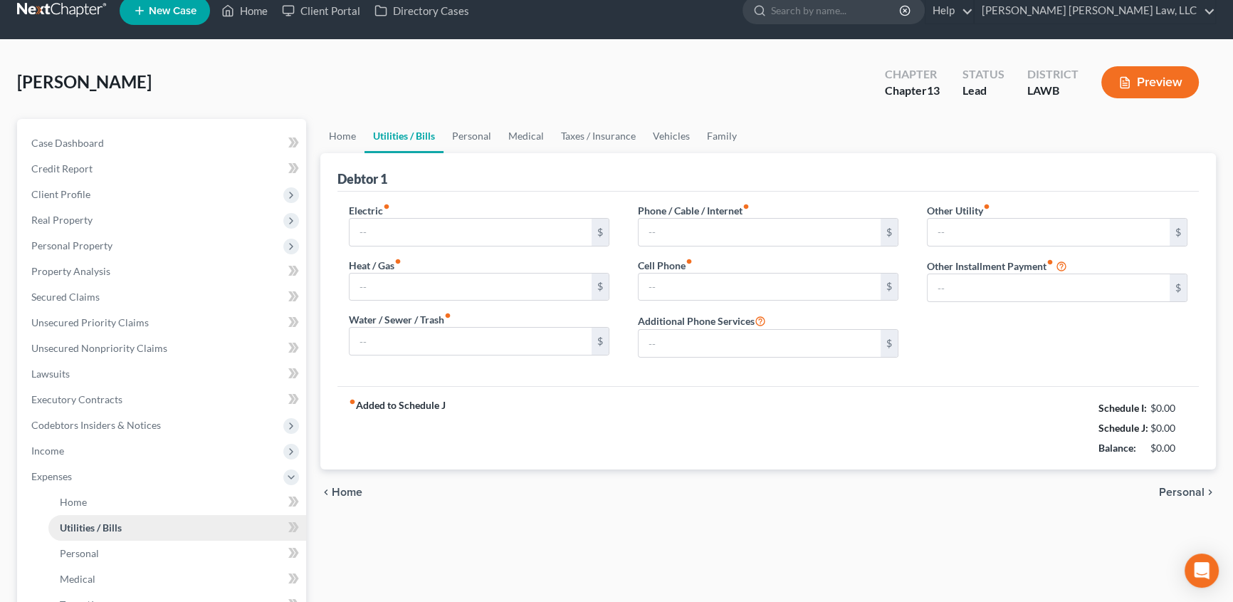
type input "200.00"
type input "0.00"
type input "50.00"
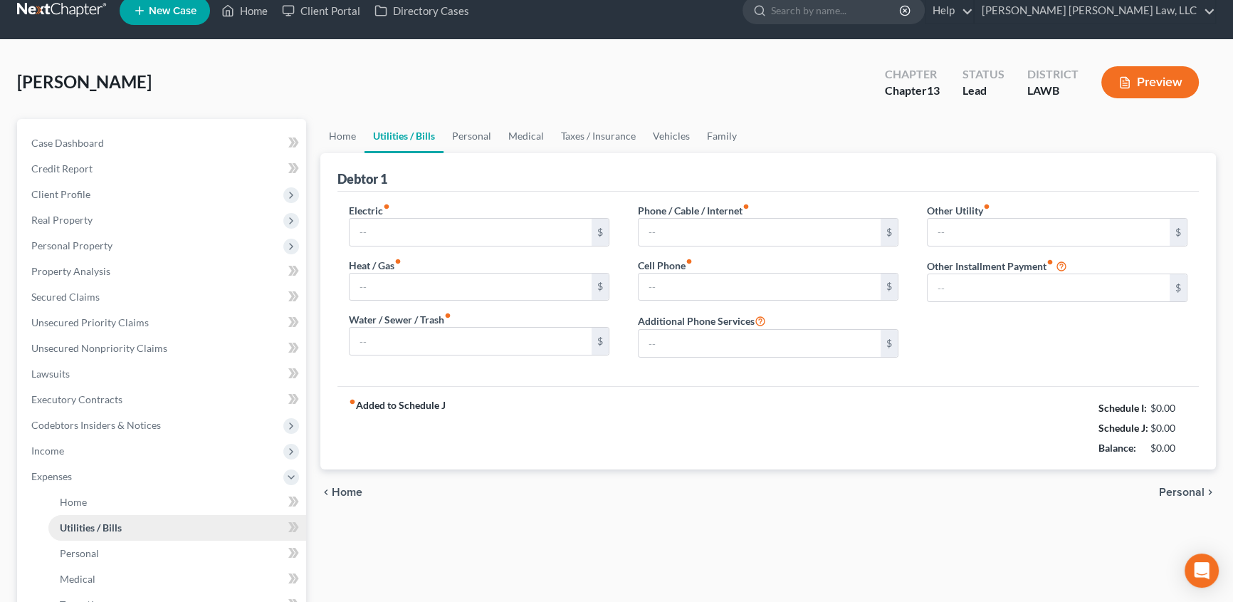
type input "0.00"
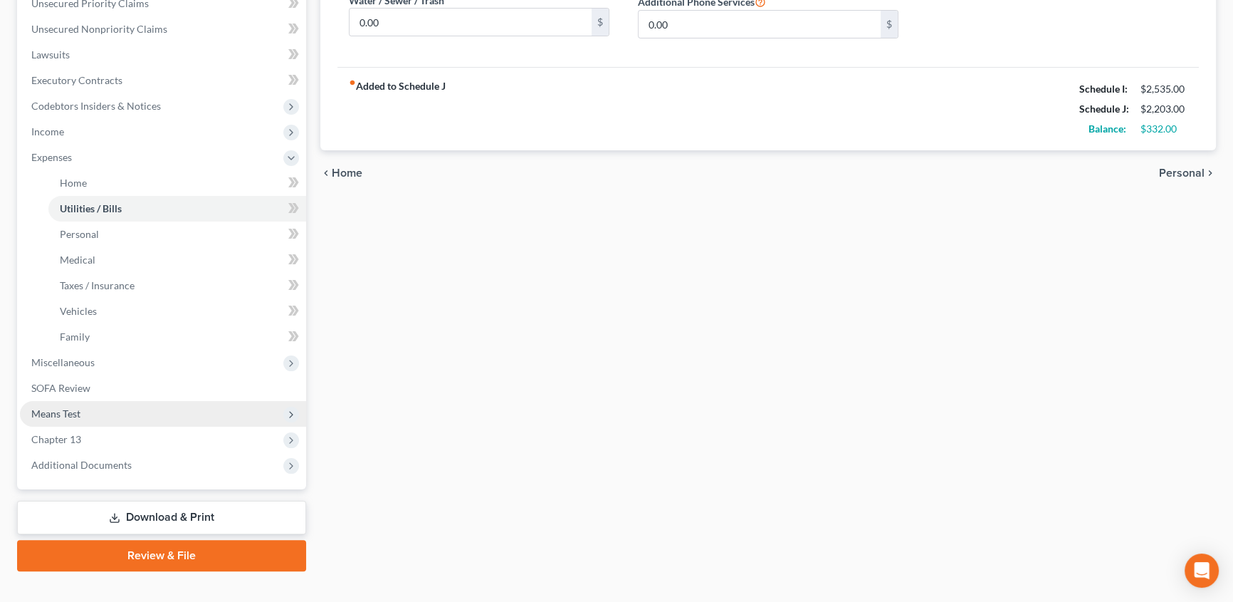
scroll to position [359, 0]
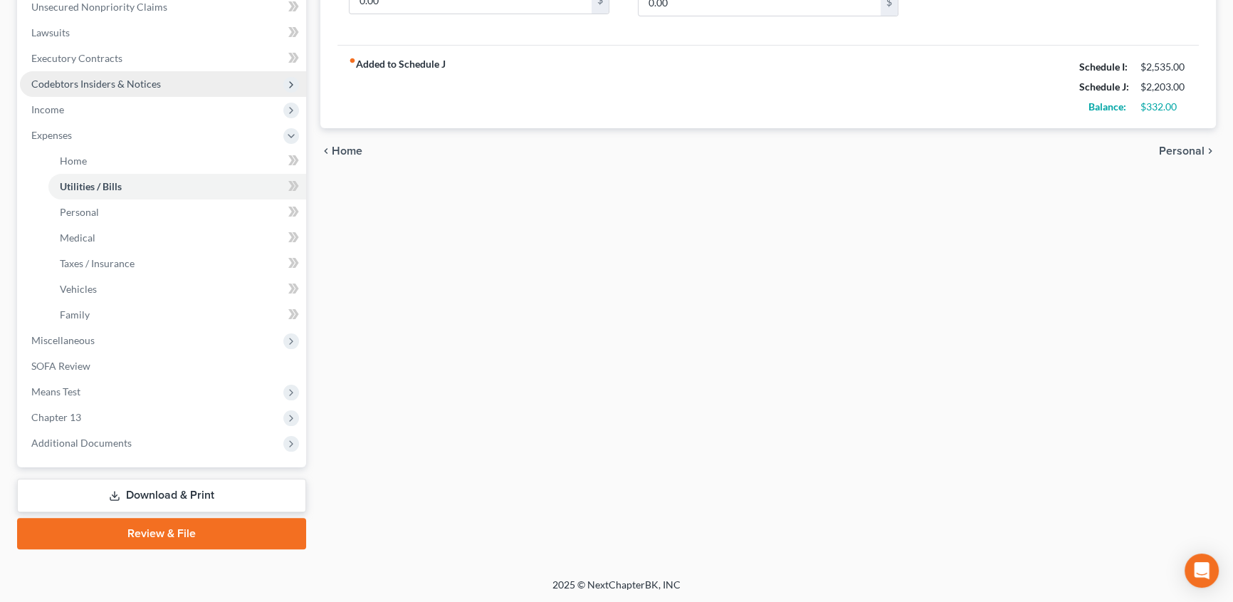
click at [135, 87] on span "Codebtors Insiders & Notices" at bounding box center [96, 84] width 130 height 12
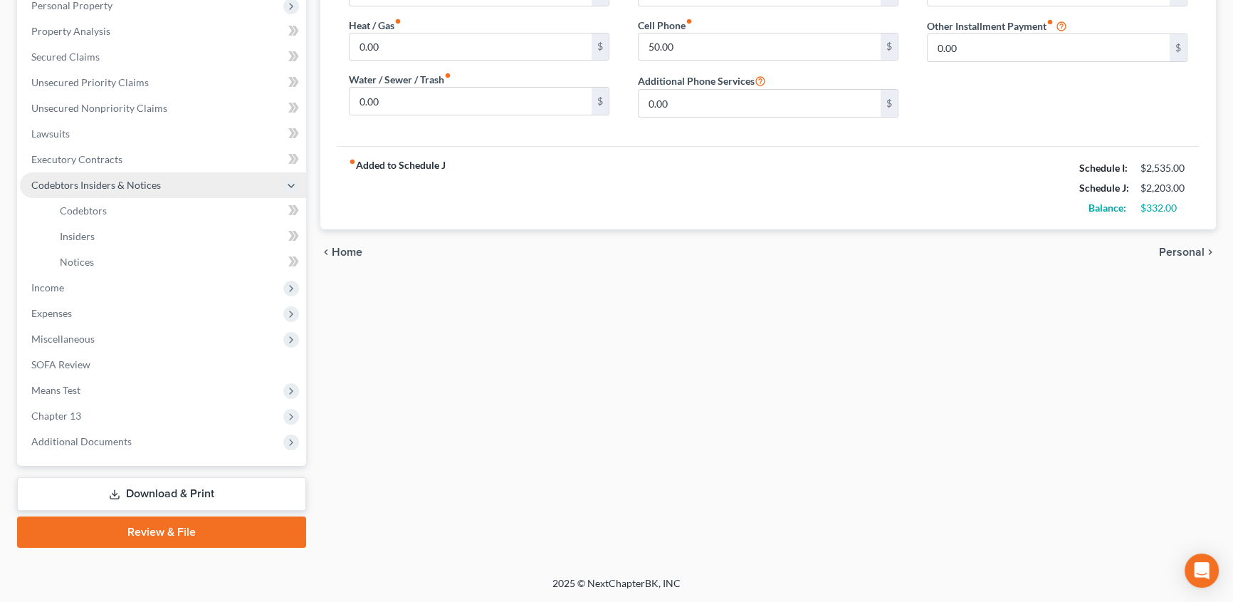
scroll to position [256, 0]
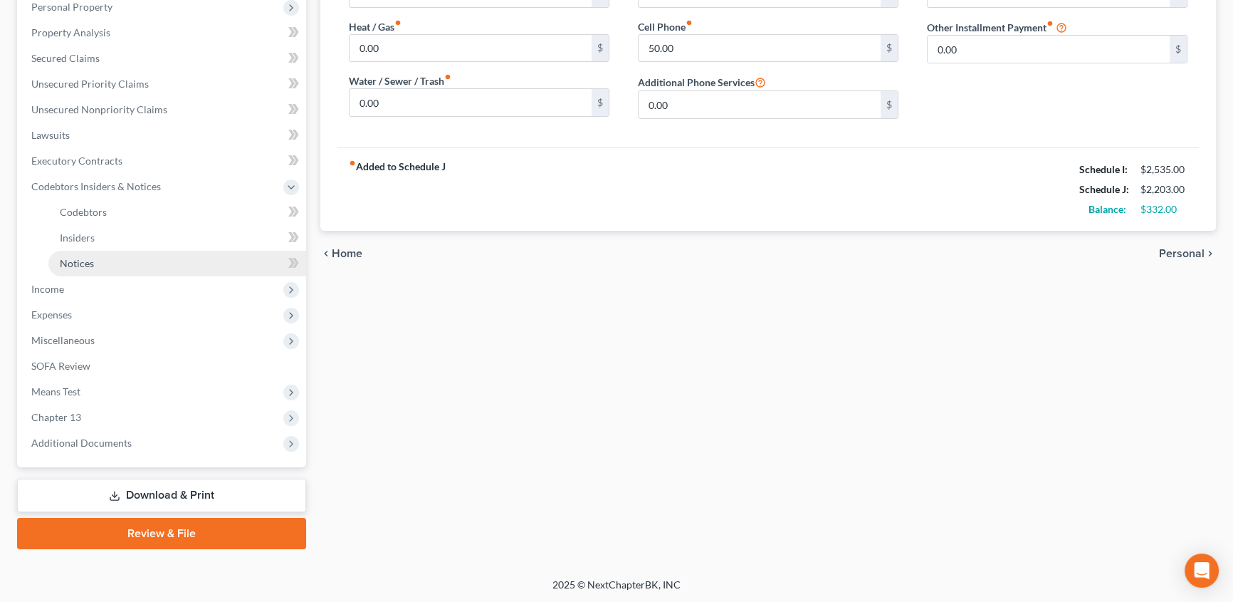
click at [85, 261] on span "Notices" at bounding box center [77, 263] width 34 height 12
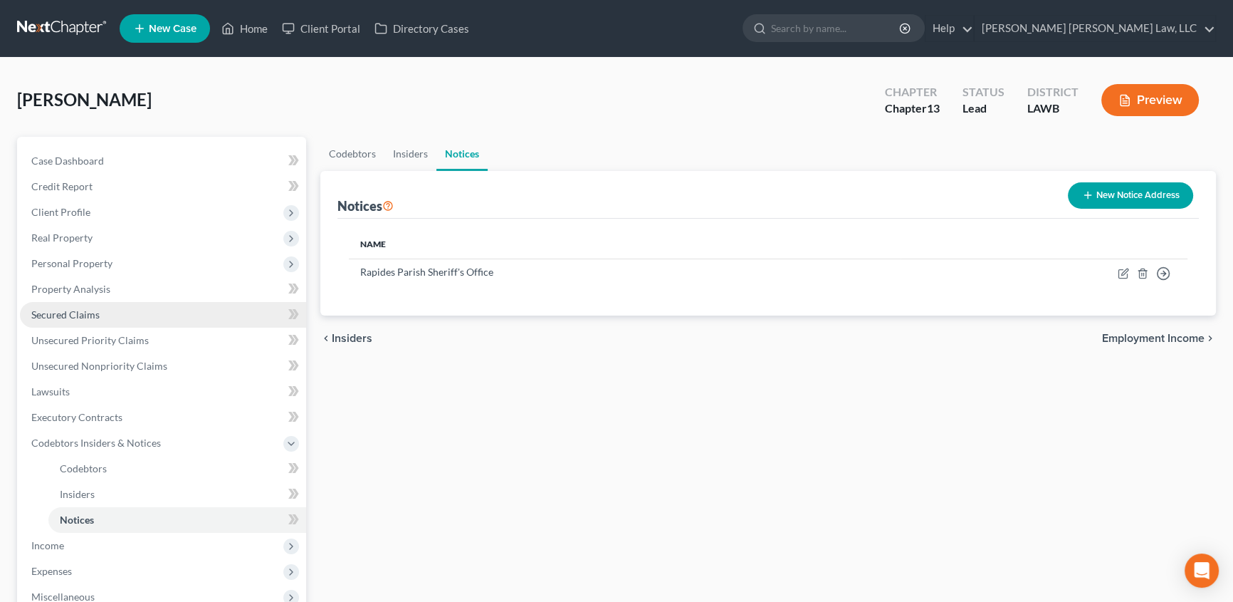
click at [91, 310] on span "Secured Claims" at bounding box center [65, 314] width 68 height 12
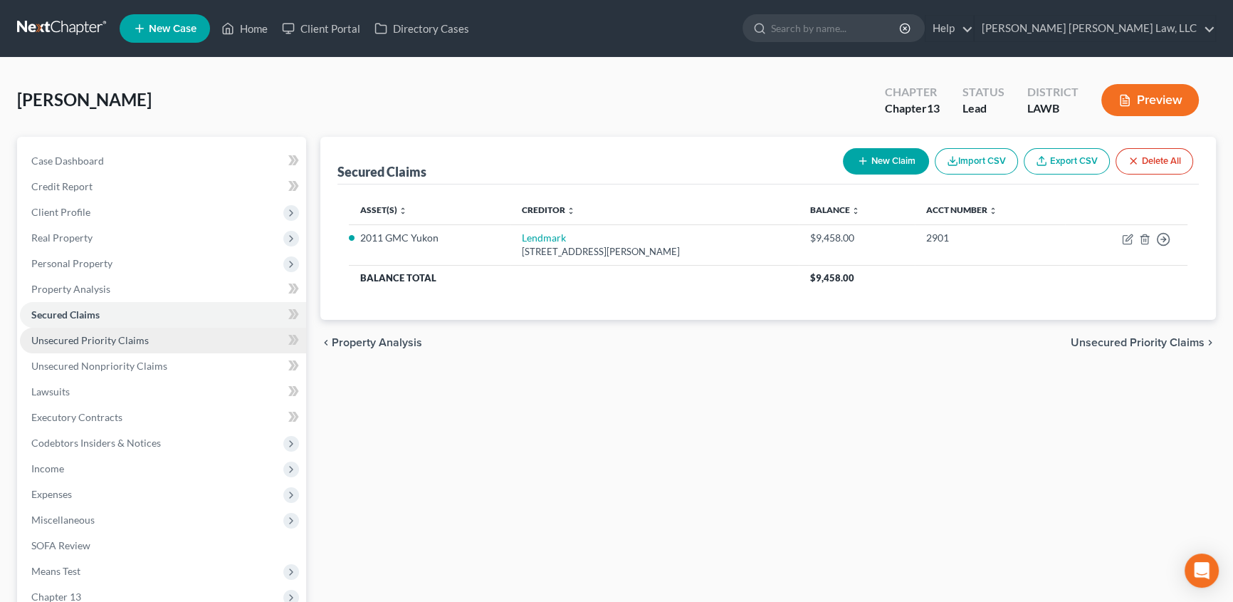
click at [111, 342] on span "Unsecured Priority Claims" at bounding box center [89, 340] width 117 height 12
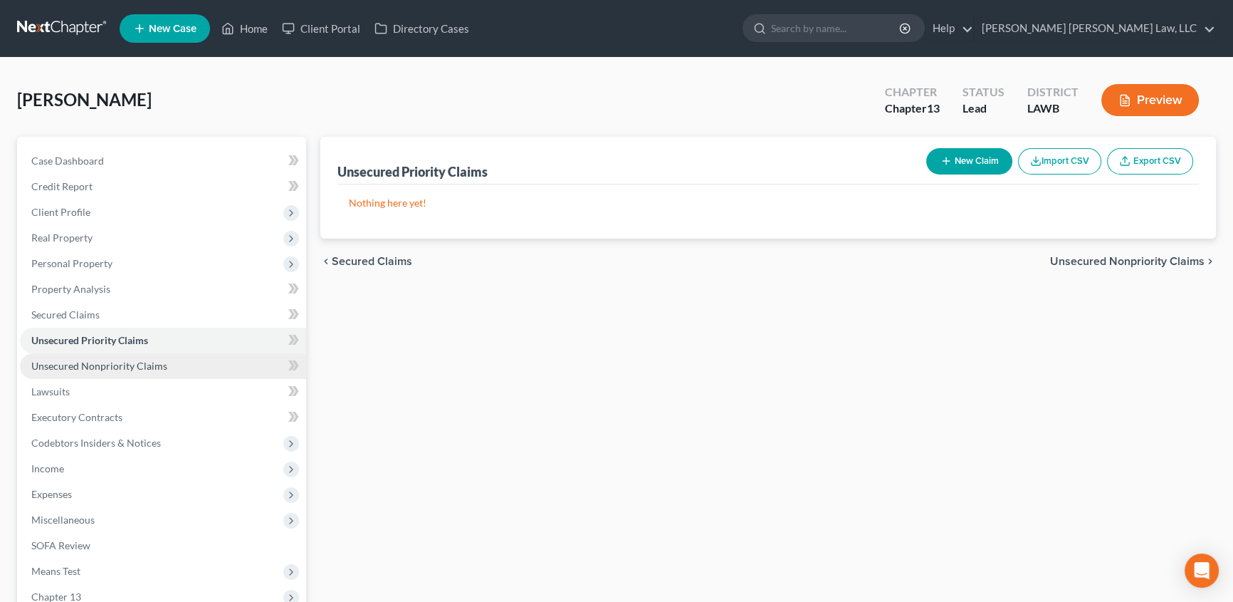
click at [117, 364] on span "Unsecured Nonpriority Claims" at bounding box center [99, 366] width 136 height 12
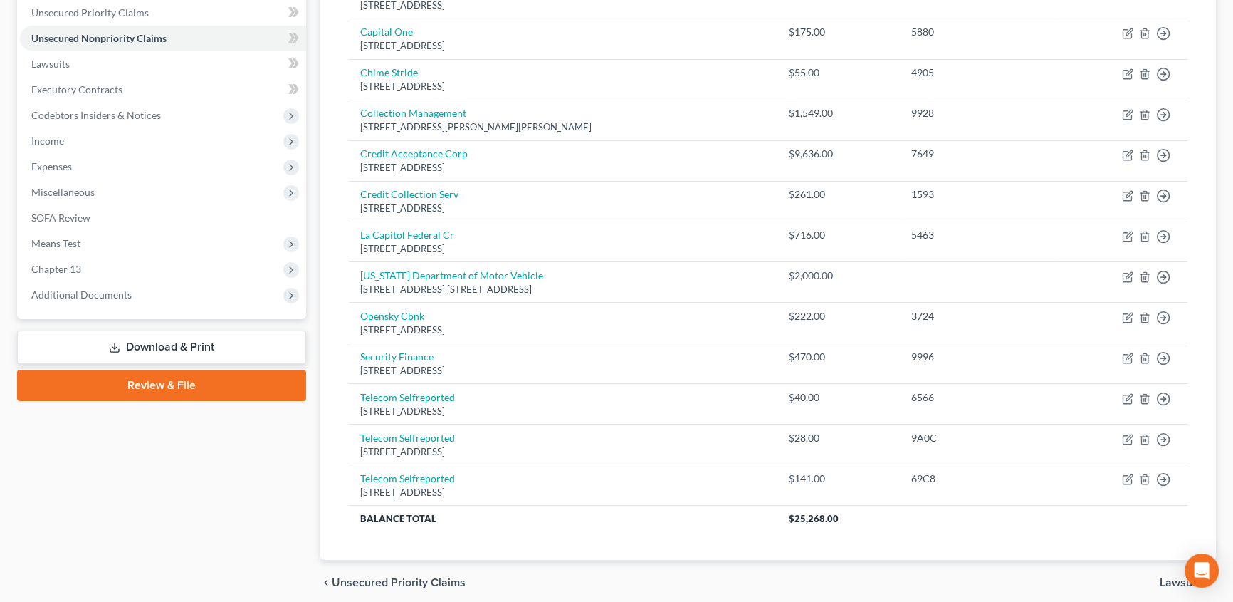
scroll to position [254, 0]
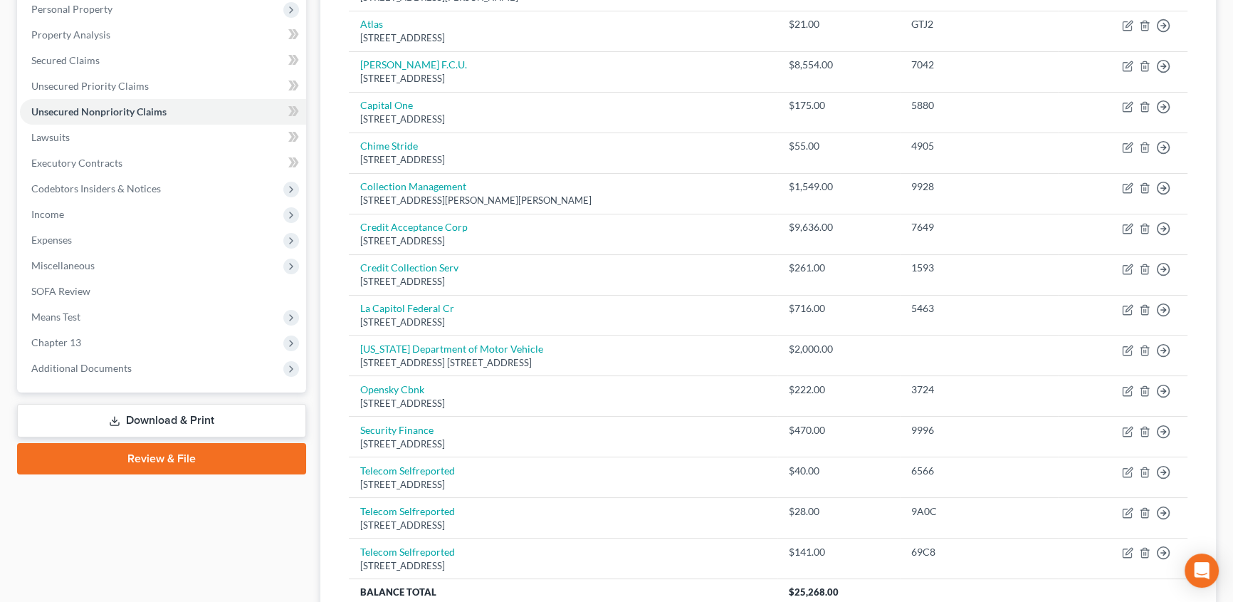
click at [183, 460] on link "Review & File" at bounding box center [161, 458] width 289 height 31
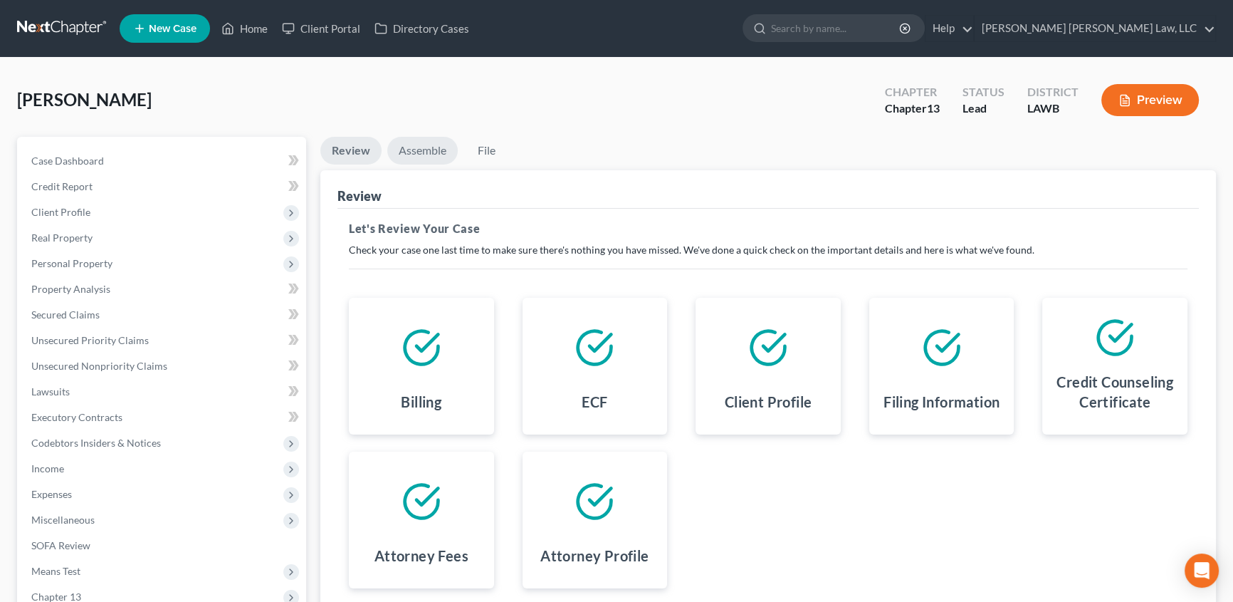
click at [426, 155] on link "Assemble" at bounding box center [422, 151] width 70 height 28
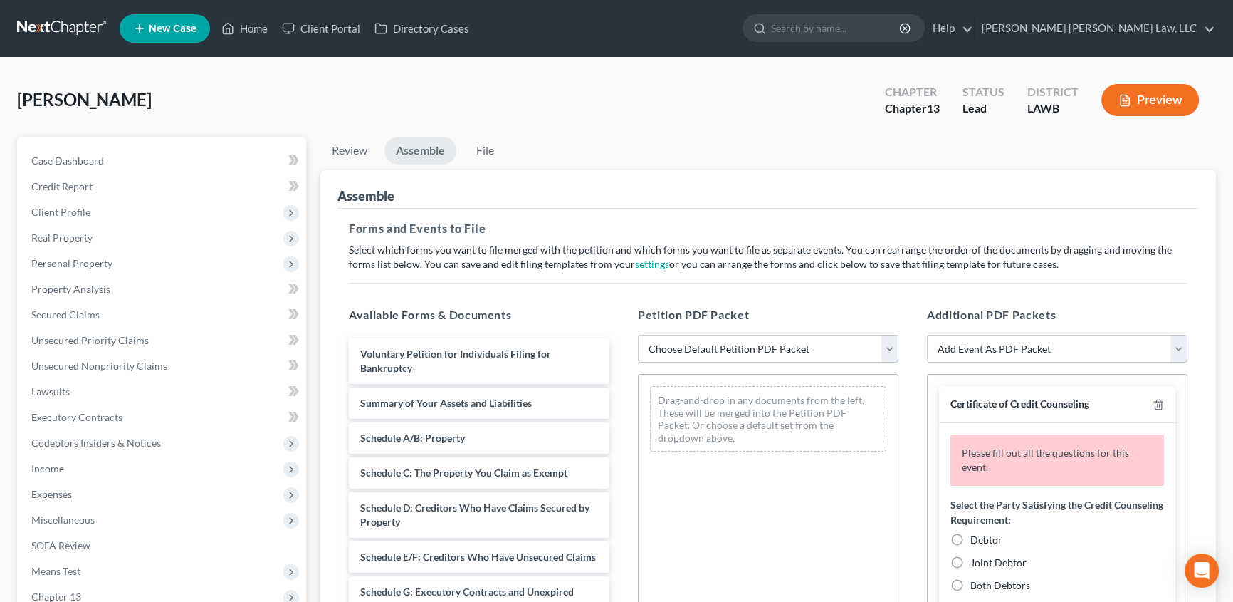
click at [711, 345] on select "Choose Default Petition PDF Packet Complete Bankruptcy Petition (all forms and …" at bounding box center [768, 349] width 261 height 28
select select "0"
click at [638, 335] on select "Choose Default Petition PDF Packet Complete Bankruptcy Petition (all forms and …" at bounding box center [768, 349] width 261 height 28
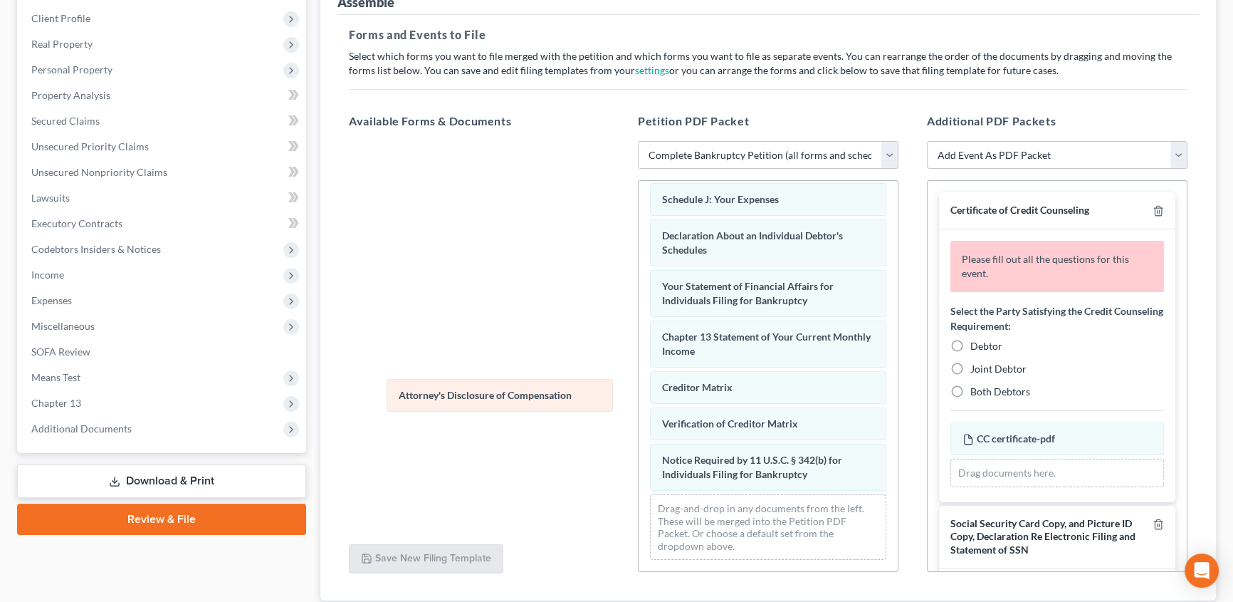
scroll to position [404, 0]
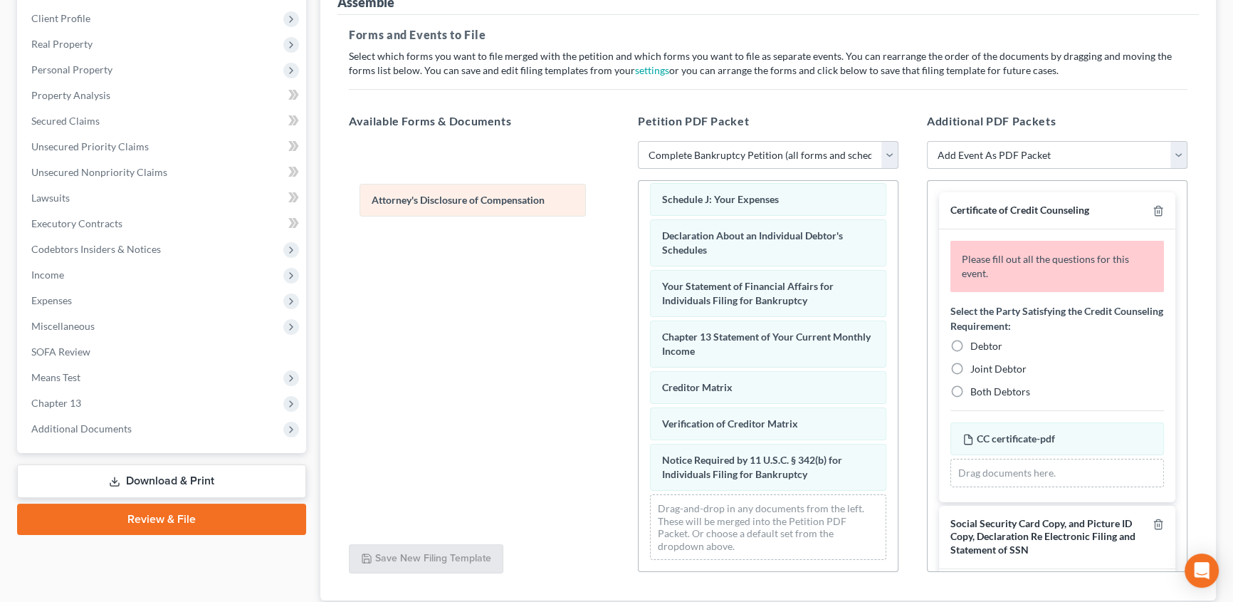
drag, startPoint x: 757, startPoint y: 479, endPoint x: 466, endPoint y: 206, distance: 398.4
click at [639, 206] on div "Attorney's Disclosure of Compensation Voluntary Petition for Individuals Filing…" at bounding box center [768, 179] width 259 height 783
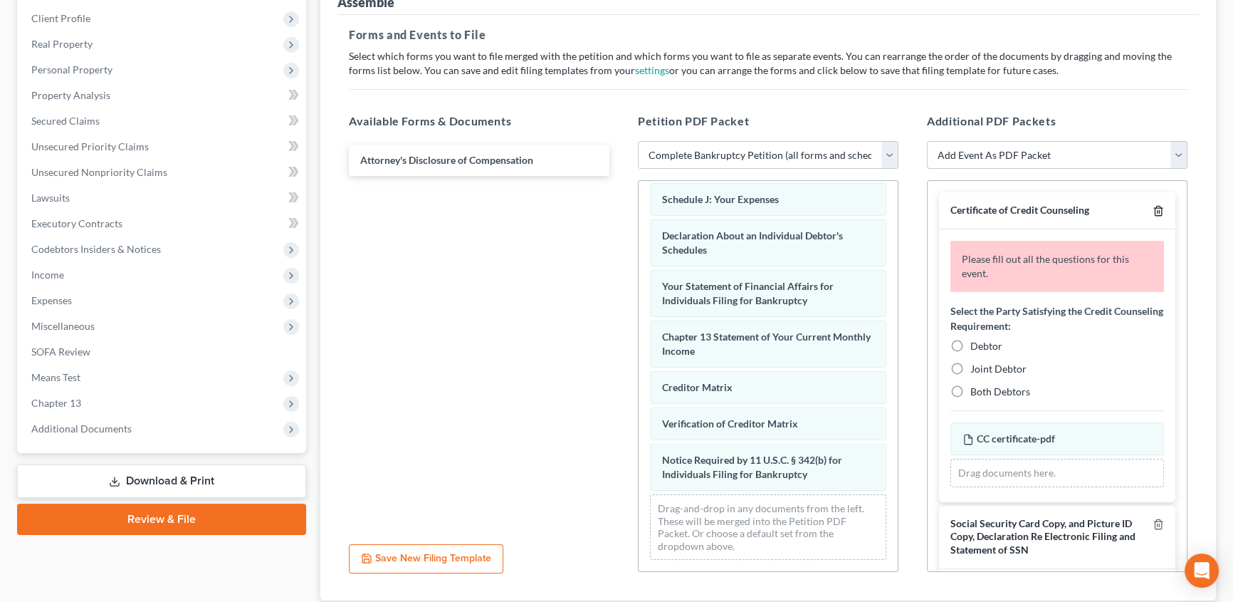
click at [1155, 206] on icon "button" at bounding box center [1158, 210] width 6 height 9
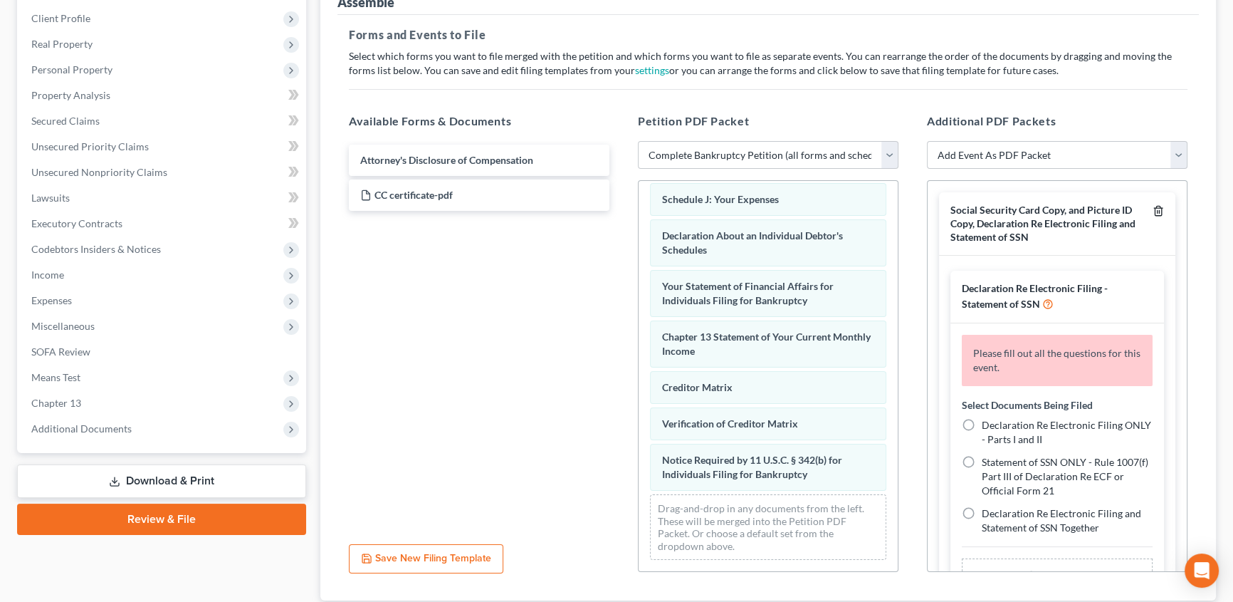
click at [1155, 206] on icon "button" at bounding box center [1158, 210] width 6 height 9
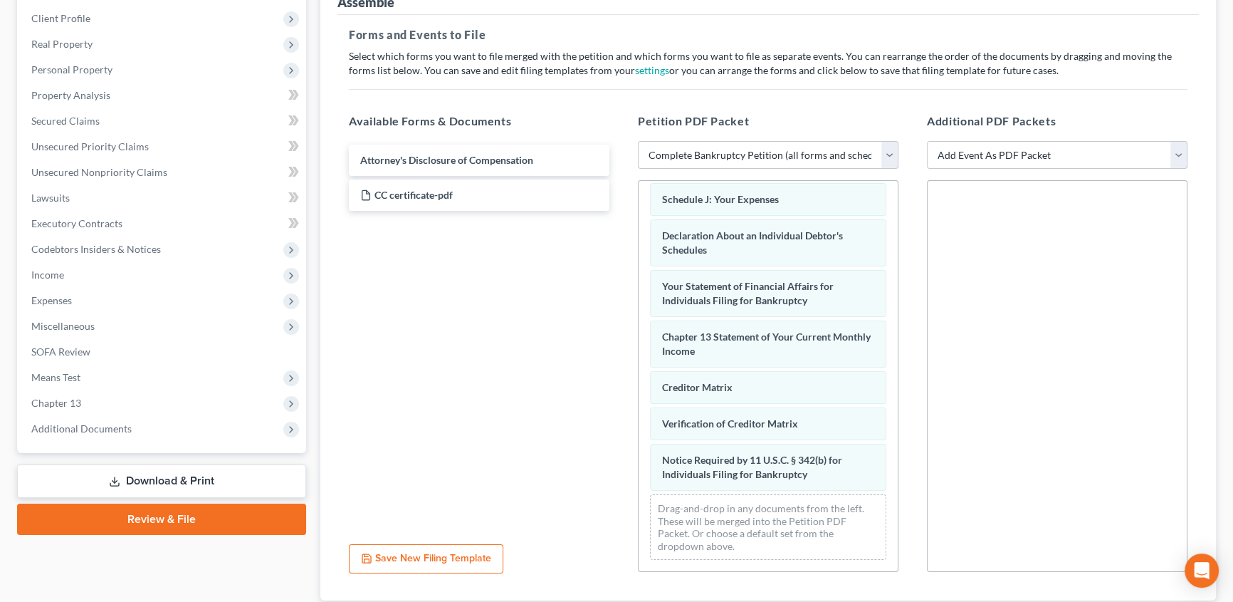
scroll to position [64, 0]
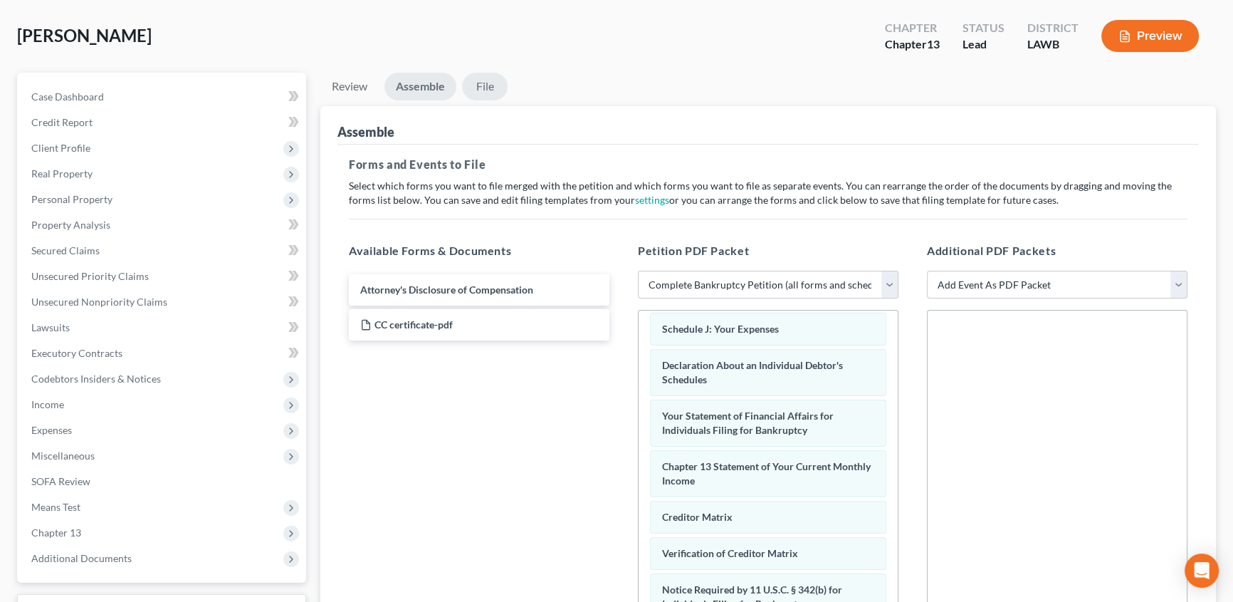
click at [491, 86] on link "File" at bounding box center [485, 87] width 46 height 28
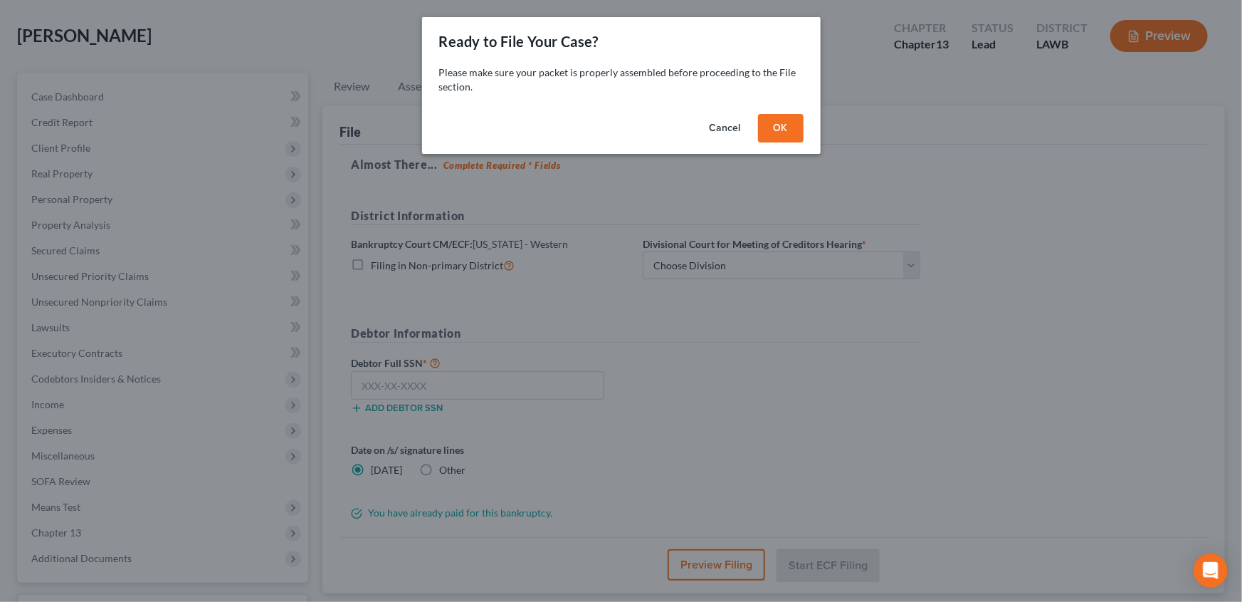
drag, startPoint x: 771, startPoint y: 133, endPoint x: 699, endPoint y: 169, distance: 80.2
click at [771, 133] on button "OK" at bounding box center [781, 128] width 46 height 28
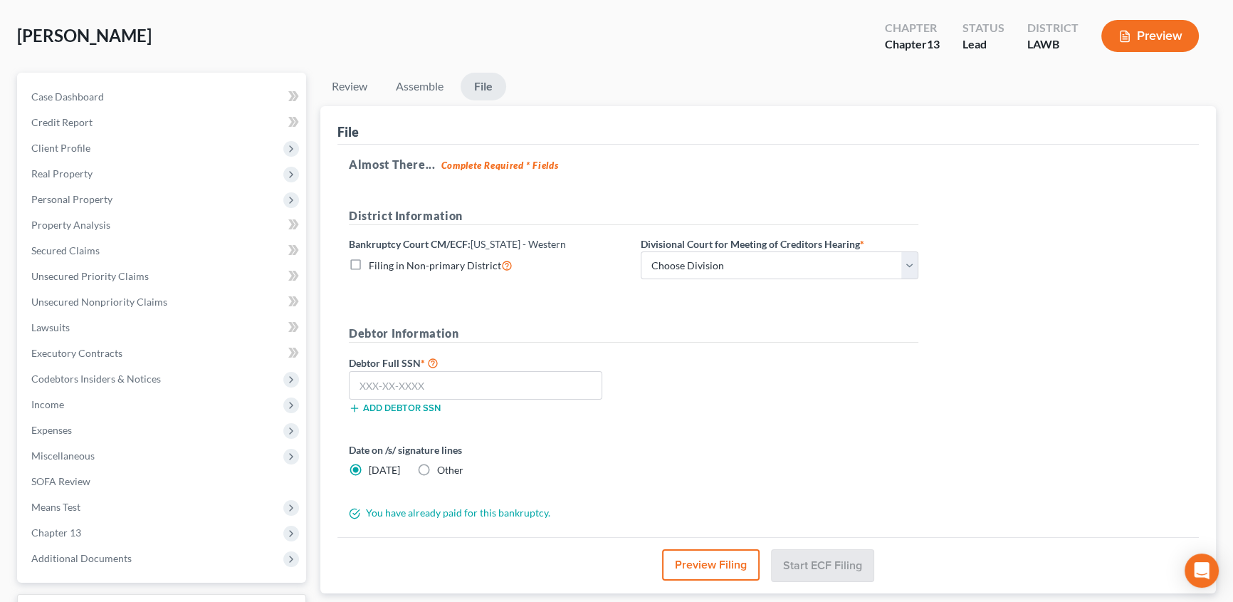
click at [369, 264] on label "Filing in Non-primary District" at bounding box center [441, 265] width 144 height 16
click at [375, 264] on input "Filing in Non-primary District" at bounding box center [379, 261] width 9 height 9
checkbox input "true"
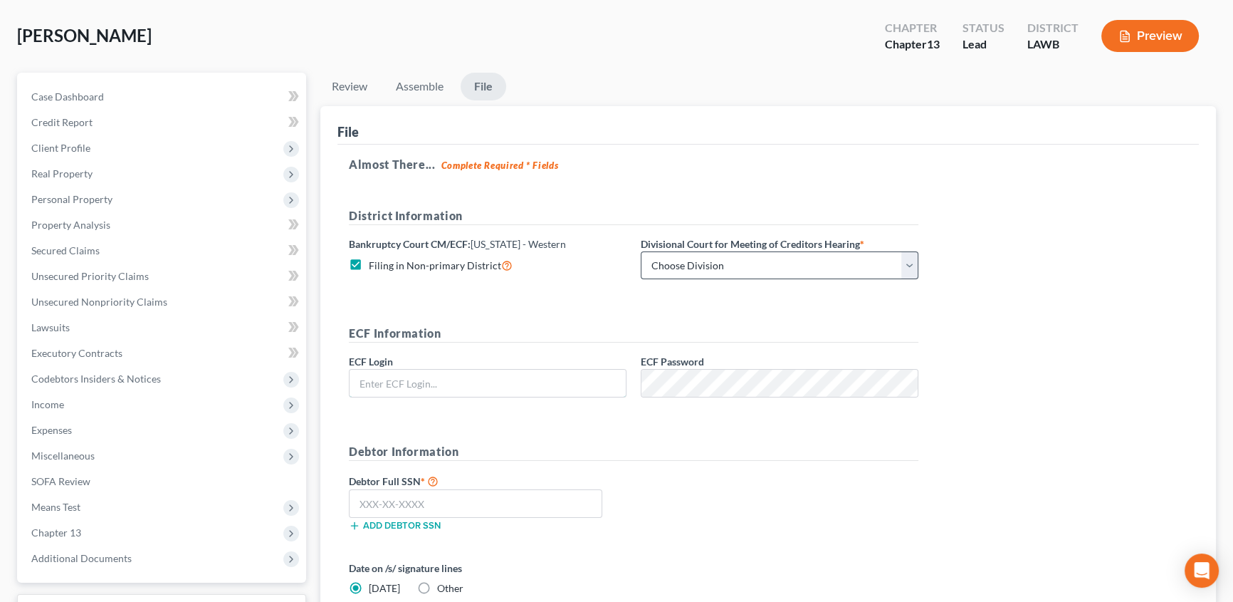
type input "eoyoung3p"
click at [660, 271] on select "Choose Division [GEOGRAPHIC_DATA] [GEOGRAPHIC_DATA]-[GEOGRAPHIC_DATA] Lake [PER…" at bounding box center [780, 265] width 278 height 28
select select "0"
click at [641, 251] on select "Choose Division [GEOGRAPHIC_DATA] [GEOGRAPHIC_DATA]-[GEOGRAPHIC_DATA] Lake [PER…" at bounding box center [780, 265] width 278 height 28
click at [368, 501] on input "text" at bounding box center [475, 503] width 253 height 28
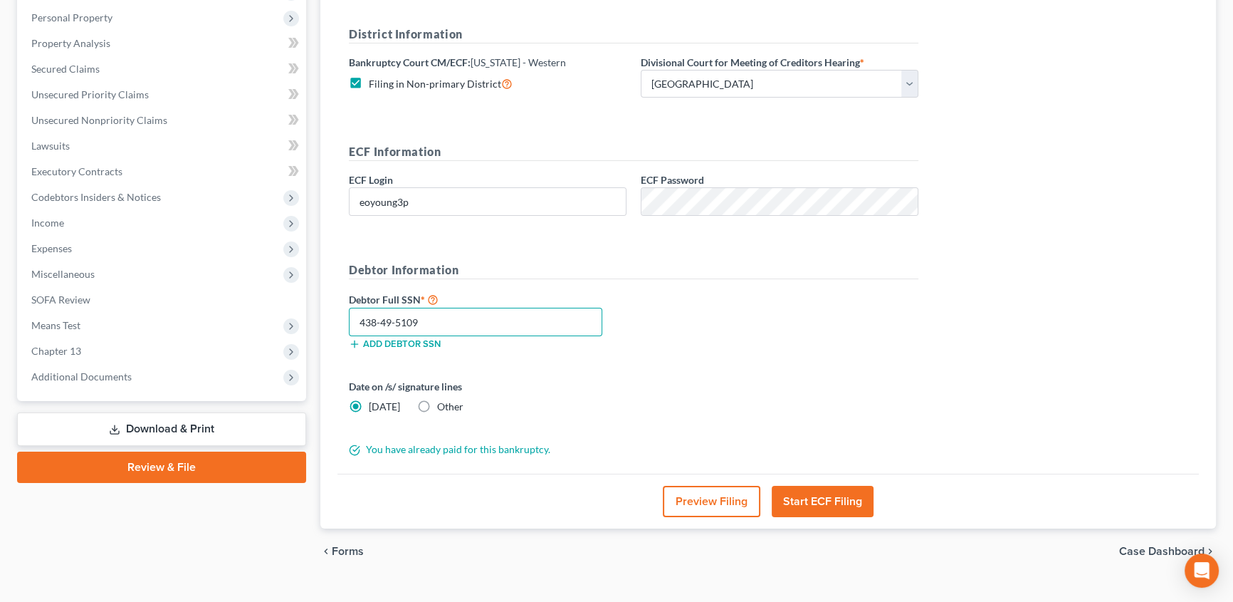
scroll to position [271, 0]
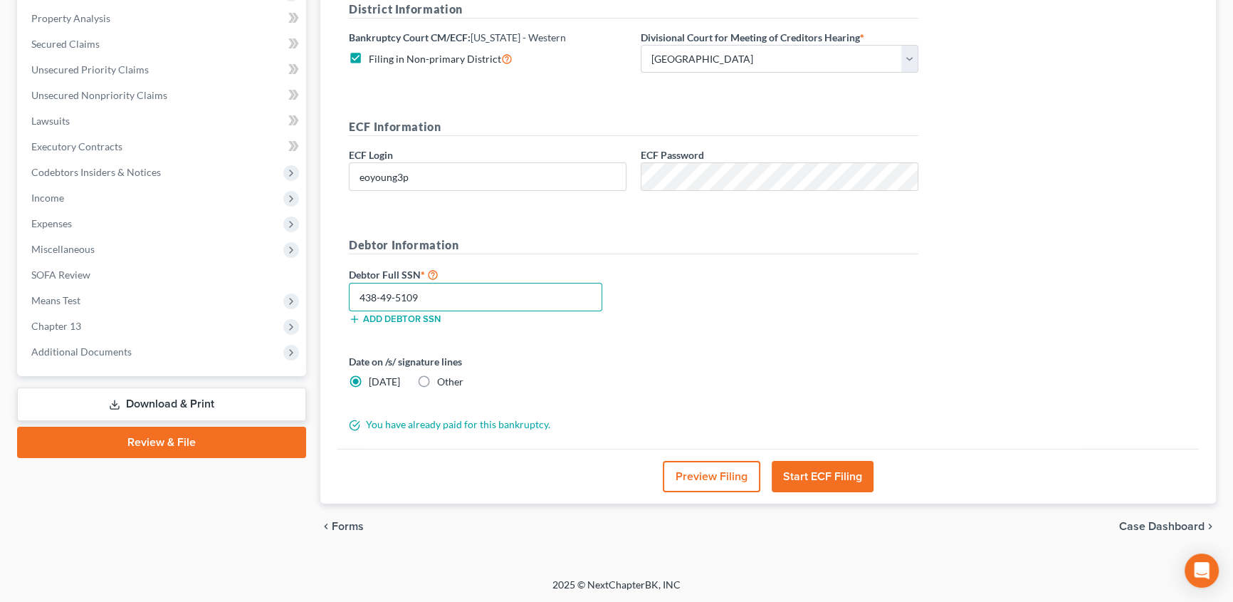
type input "438-49-5109"
click at [826, 476] on button "Start ECF Filing" at bounding box center [823, 476] width 102 height 31
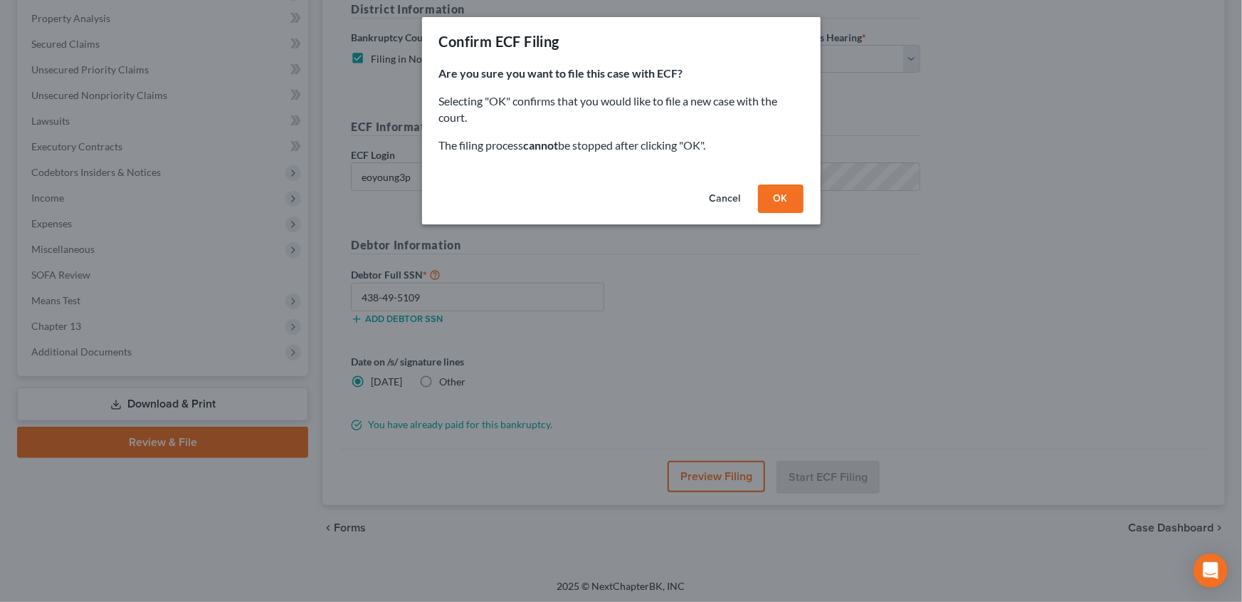
click at [779, 203] on button "OK" at bounding box center [781, 198] width 46 height 28
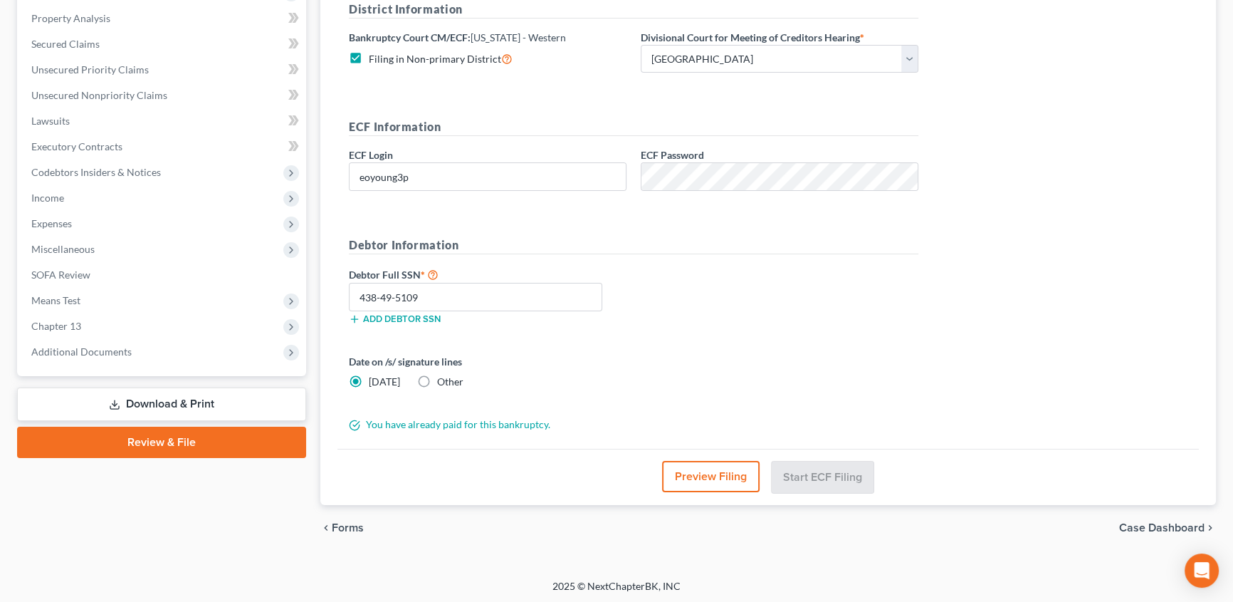
scroll to position [179, 0]
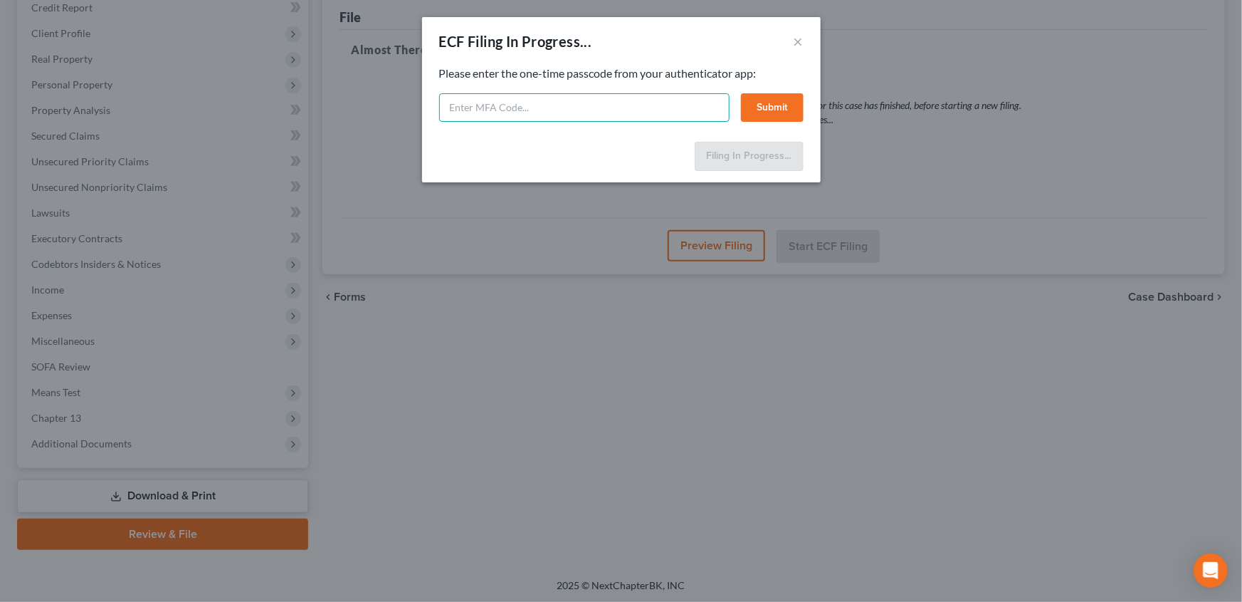
click at [543, 107] on input "text" at bounding box center [584, 107] width 290 height 28
click at [475, 110] on input "text" at bounding box center [584, 107] width 290 height 28
type input "832181"
click at [769, 105] on button "Submit" at bounding box center [772, 107] width 63 height 28
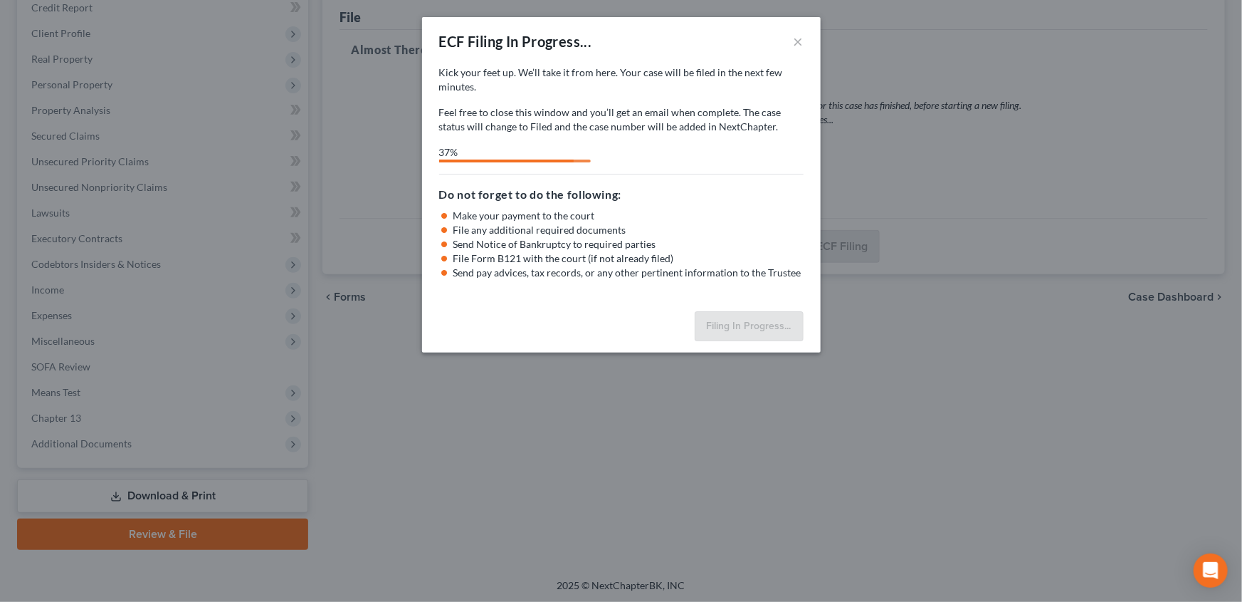
select select "0"
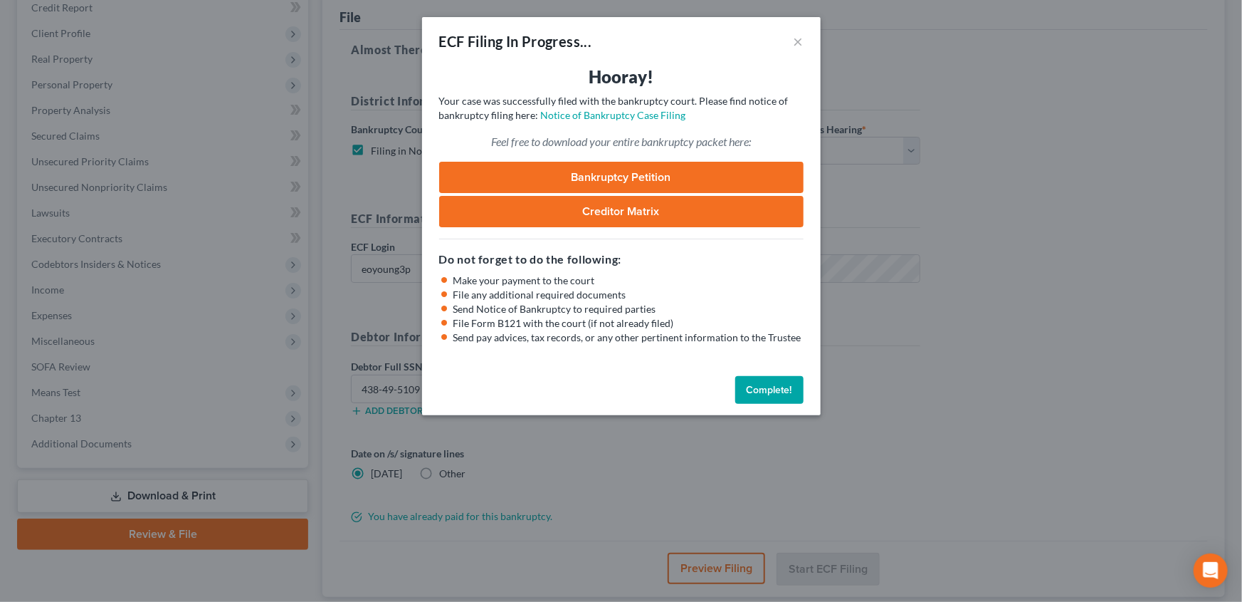
click at [769, 386] on button "Complete!" at bounding box center [769, 390] width 68 height 28
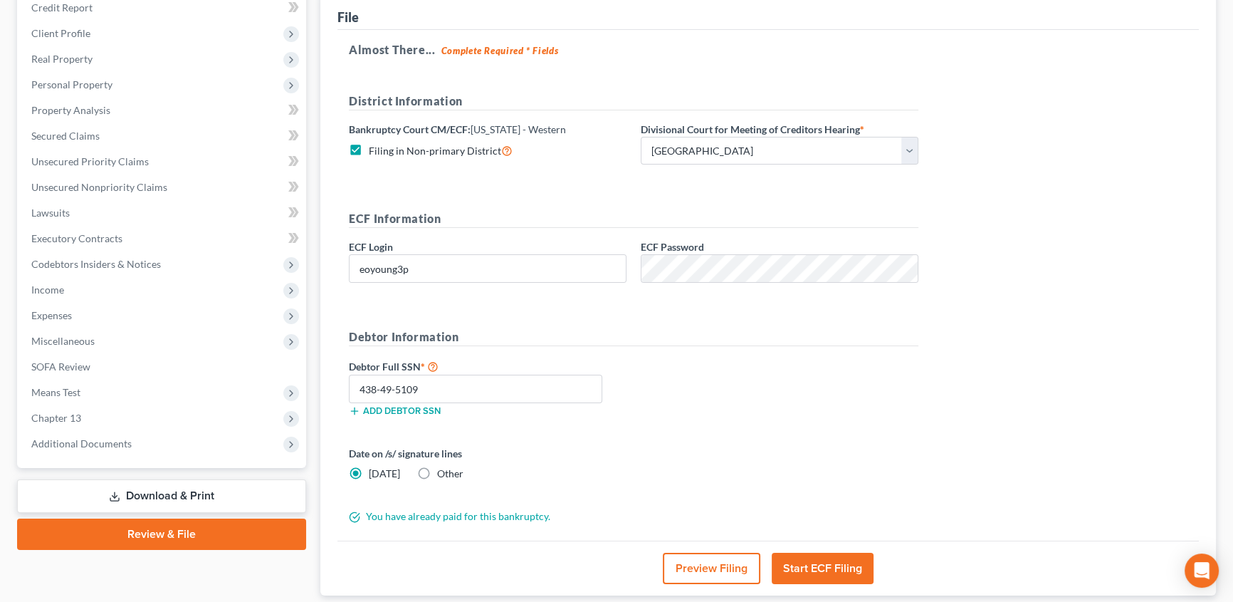
scroll to position [0, 0]
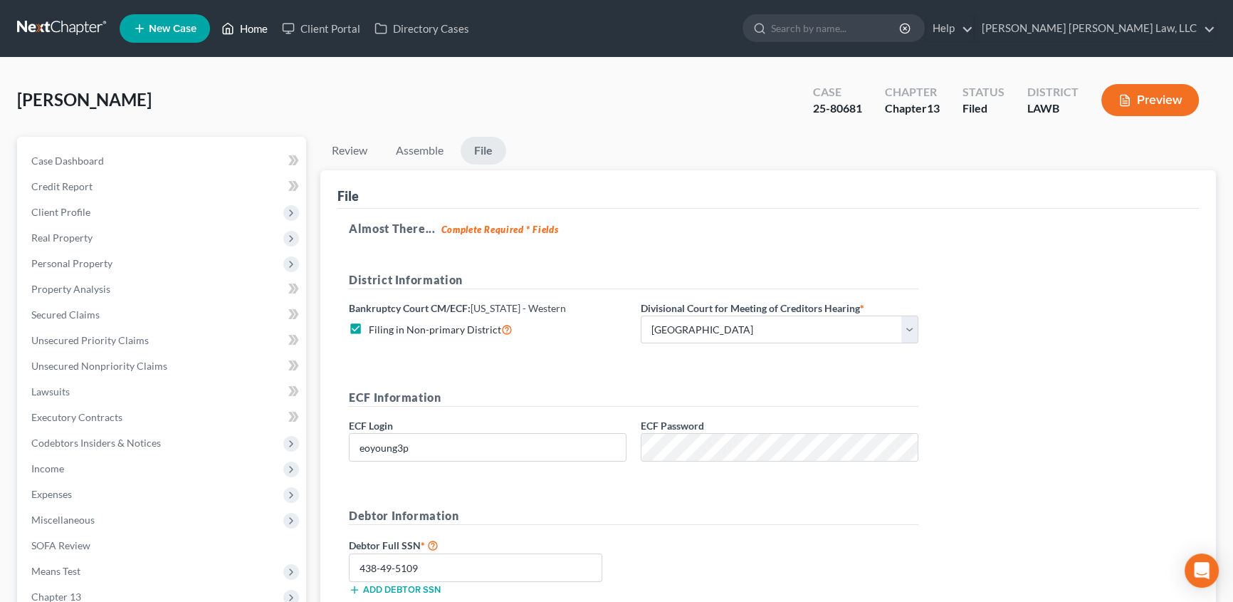
click at [233, 20] on icon at bounding box center [227, 28] width 13 height 17
